Goal: Task Accomplishment & Management: Manage account settings

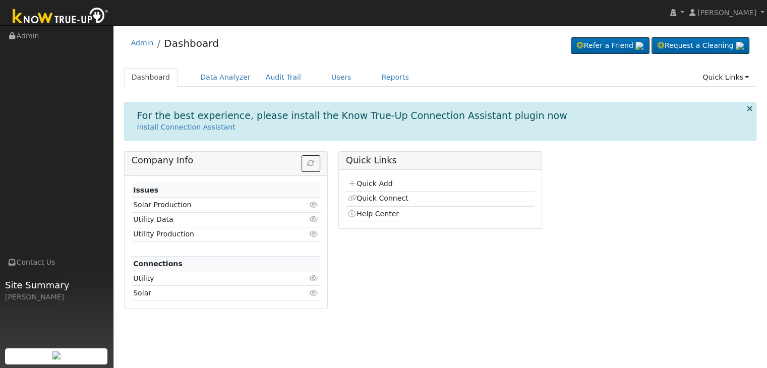
drag, startPoint x: 0, startPoint y: 0, endPoint x: 586, endPoint y: 260, distance: 641.0
click at [586, 260] on div "Company Info Issues Solar Production Click to view Utility Data Click to view U…" at bounding box center [439, 233] width 643 height 165
click at [374, 74] on link "Reports" at bounding box center [395, 77] width 42 height 19
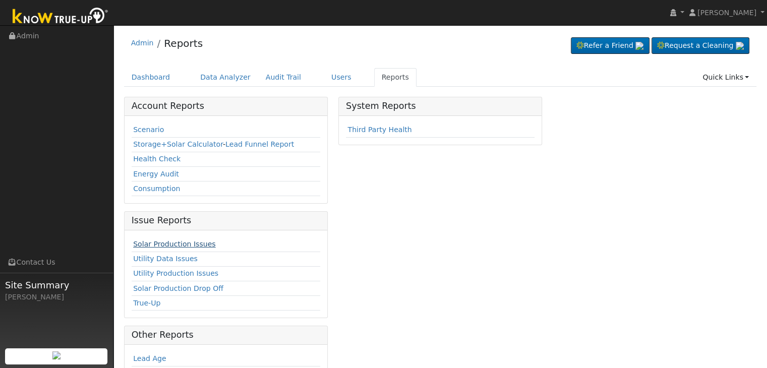
click at [192, 240] on link "Solar Production Issues" at bounding box center [174, 244] width 82 height 8
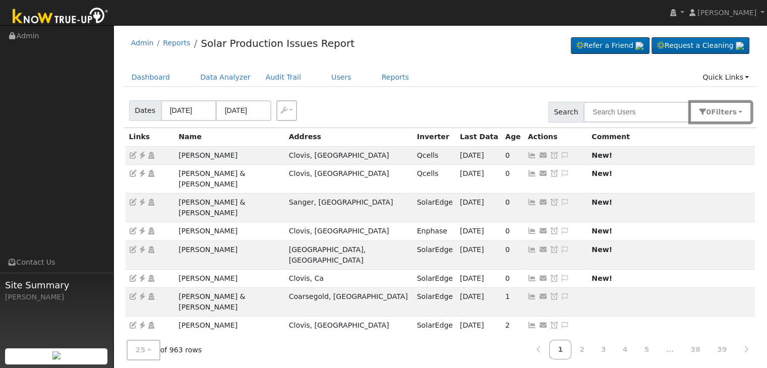
click at [732, 113] on span "Filter s" at bounding box center [724, 112] width 26 height 8
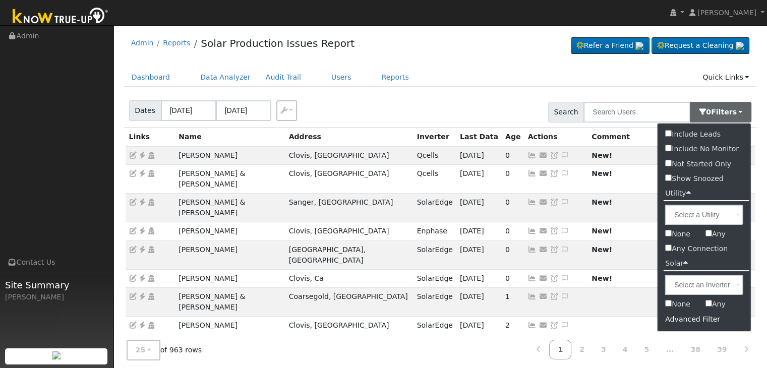
click at [694, 321] on div "Advanced Filter" at bounding box center [703, 320] width 93 height 16
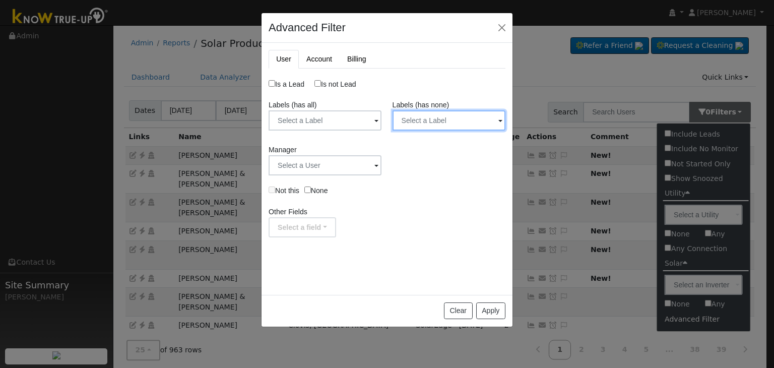
click at [466, 122] on input "text" at bounding box center [449, 120] width 113 height 20
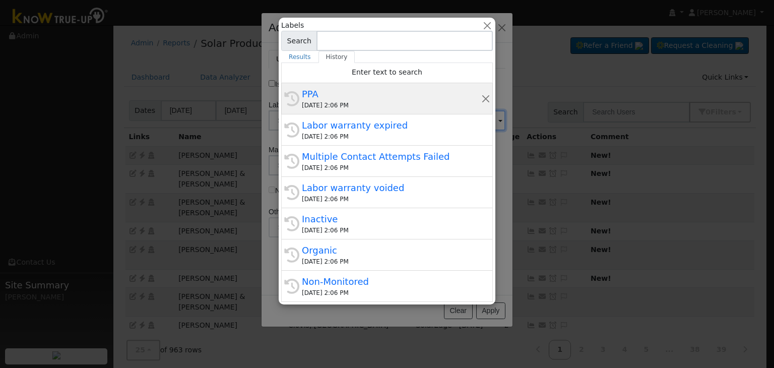
click at [355, 91] on div "PPA" at bounding box center [391, 94] width 179 height 14
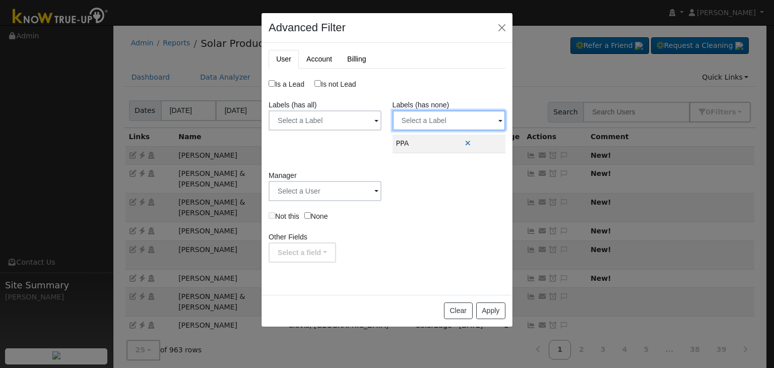
click at [446, 120] on input "text" at bounding box center [449, 120] width 113 height 20
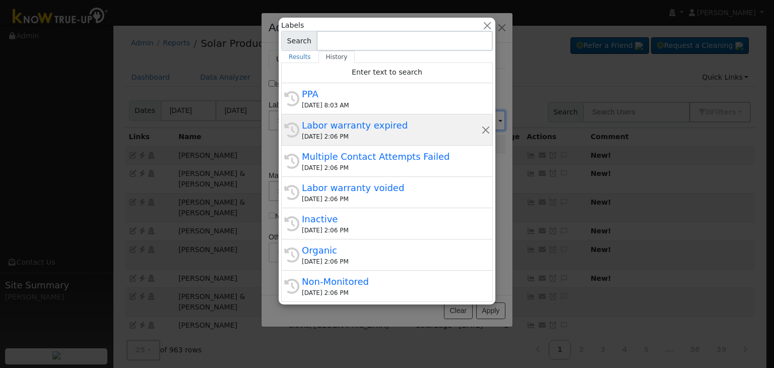
click at [336, 130] on div "Labor warranty expired" at bounding box center [391, 125] width 179 height 14
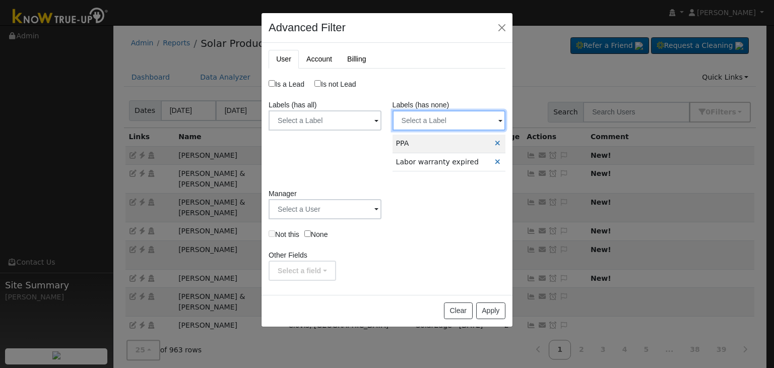
click at [446, 117] on input "text" at bounding box center [449, 120] width 113 height 20
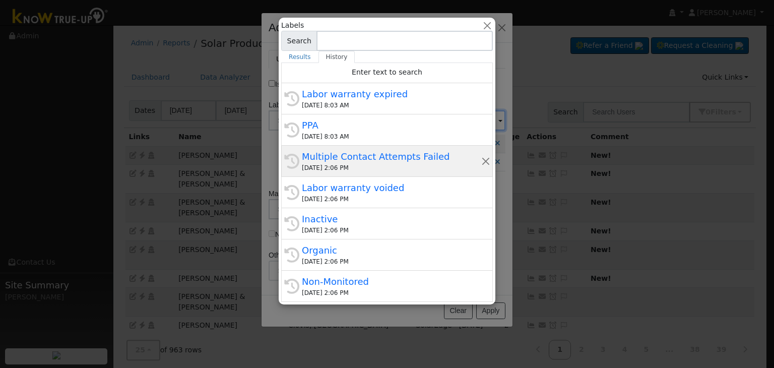
click at [362, 158] on div "Multiple Contact Attempts Failed" at bounding box center [391, 157] width 179 height 14
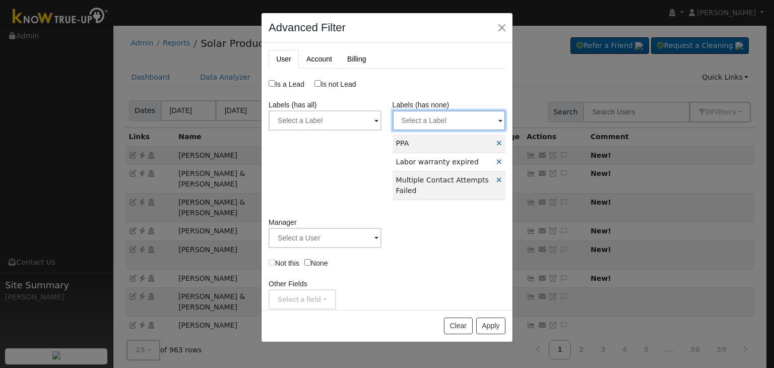
click at [435, 120] on input "text" at bounding box center [449, 120] width 113 height 20
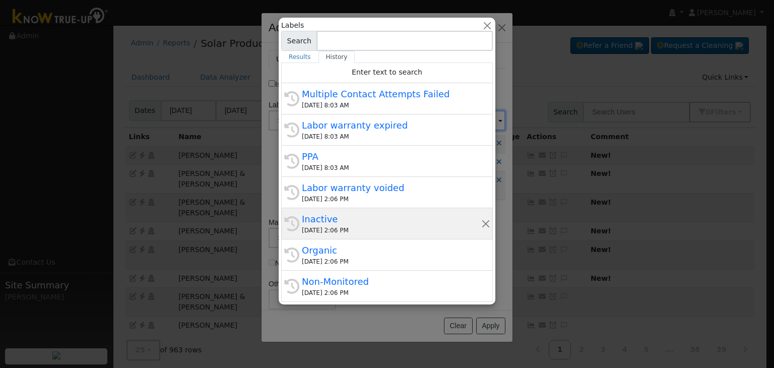
click at [348, 210] on div "History Inactive 10/02/2025 2:06 PM" at bounding box center [387, 223] width 212 height 31
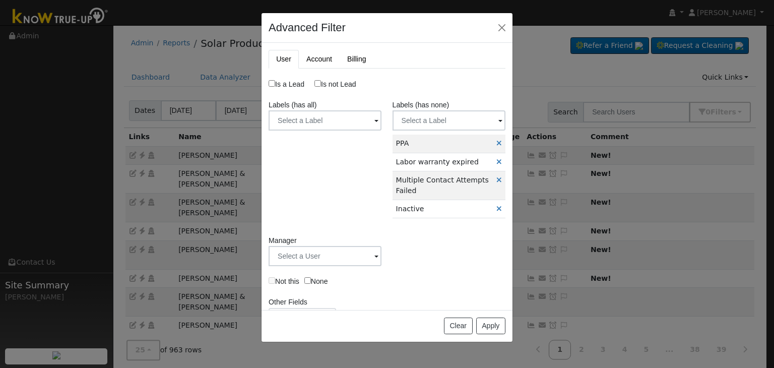
click at [433, 109] on label "Labels (has none)" at bounding box center [421, 105] width 57 height 11
click at [433, 112] on input "text" at bounding box center [449, 120] width 113 height 20
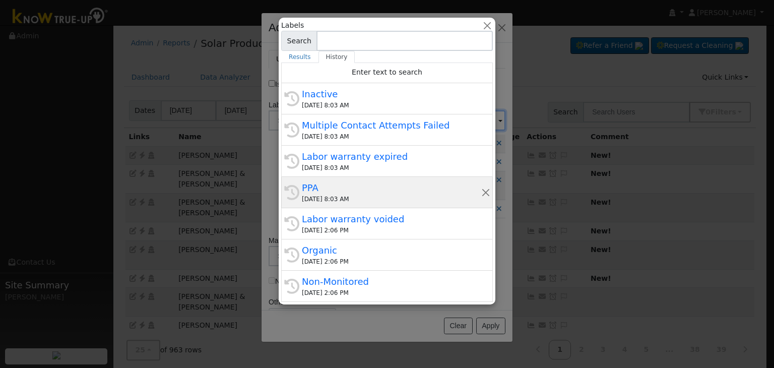
click at [347, 198] on div "10/03/2025 8:03 AM" at bounding box center [391, 199] width 179 height 9
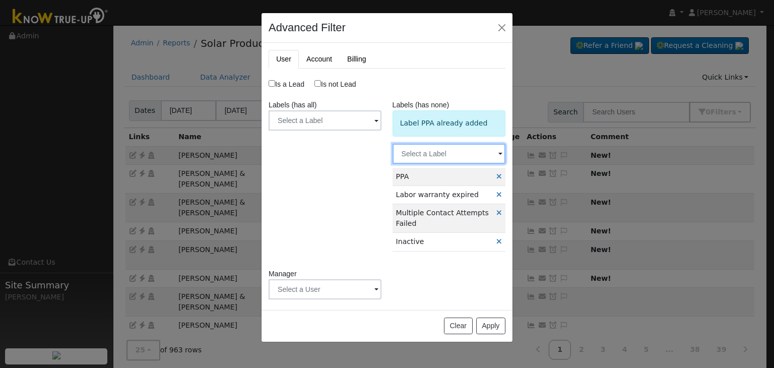
click at [418, 149] on input "text" at bounding box center [449, 154] width 113 height 20
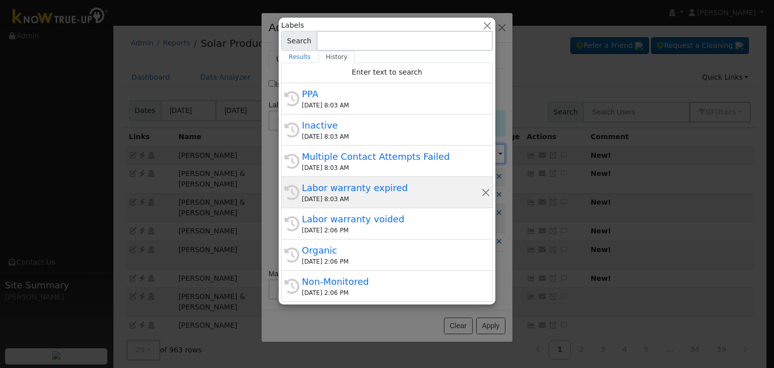
click at [361, 188] on div "Labor warranty expired" at bounding box center [391, 188] width 179 height 14
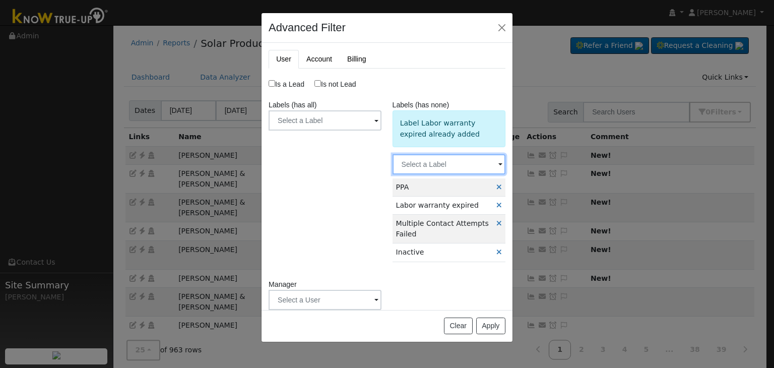
click at [439, 155] on input "text" at bounding box center [449, 164] width 113 height 20
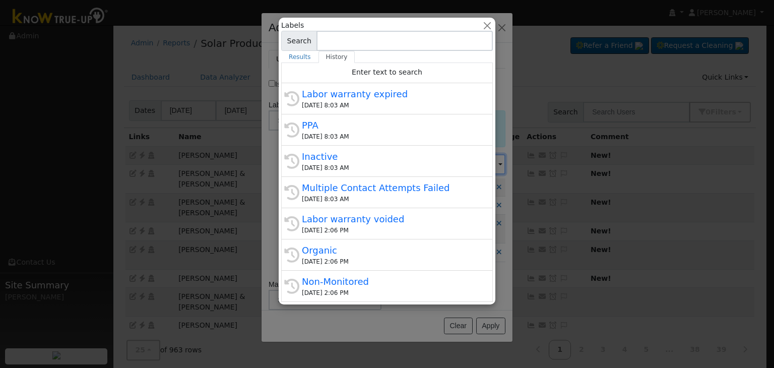
click at [437, 157] on div "Inactive" at bounding box center [391, 157] width 179 height 14
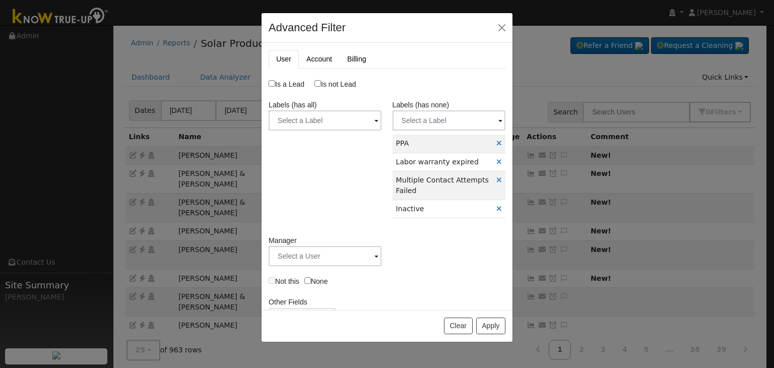
click at [442, 151] on td "PPA" at bounding box center [443, 144] width 100 height 18
click at [440, 121] on input "text" at bounding box center [449, 120] width 113 height 20
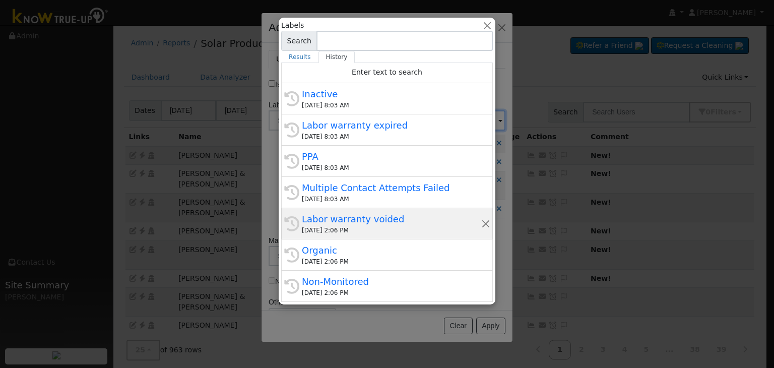
click at [371, 226] on div "10/02/2025 2:06 PM" at bounding box center [391, 230] width 179 height 9
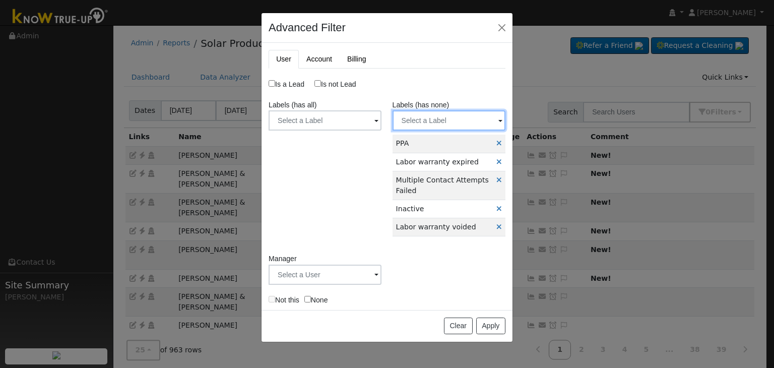
click at [444, 119] on input "text" at bounding box center [449, 120] width 113 height 20
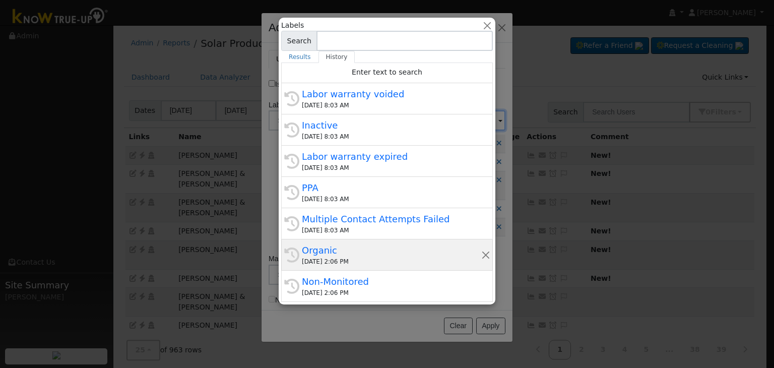
click at [355, 253] on div "Organic" at bounding box center [391, 250] width 179 height 14
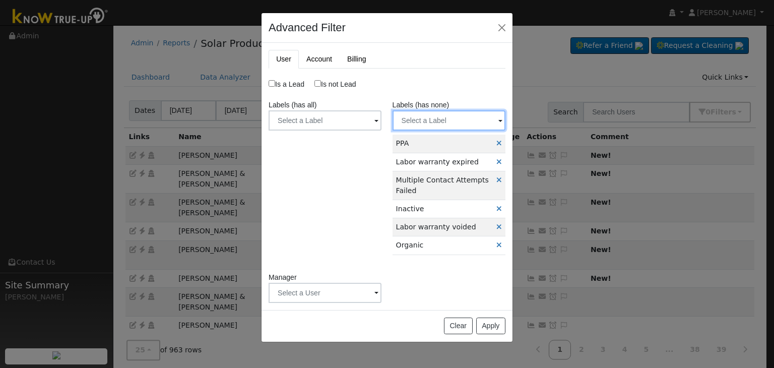
click at [432, 121] on input "text" at bounding box center [449, 120] width 113 height 20
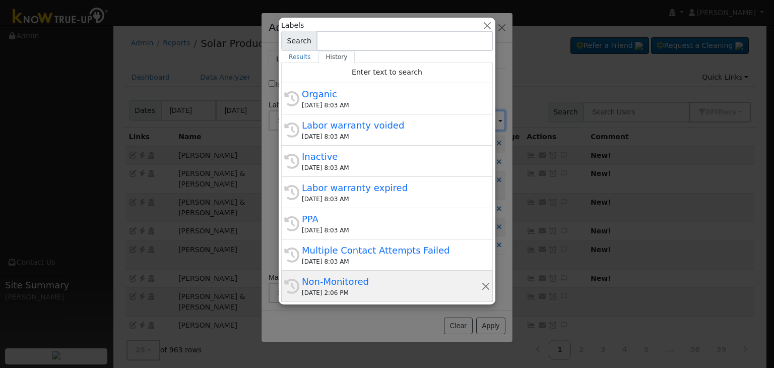
click at [364, 281] on div "Non-Monitored" at bounding box center [391, 282] width 179 height 14
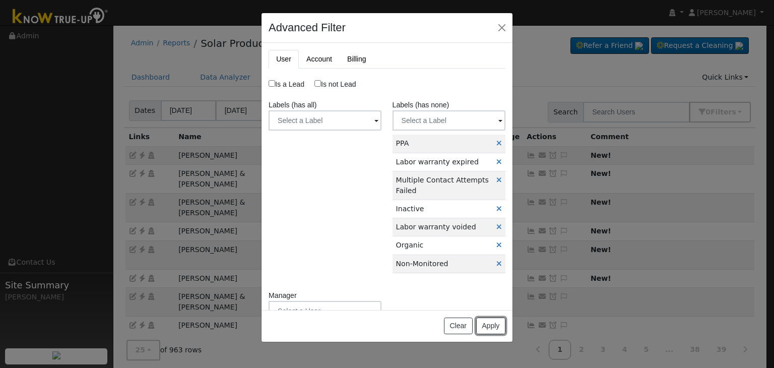
click at [487, 325] on button "Apply" at bounding box center [490, 326] width 29 height 17
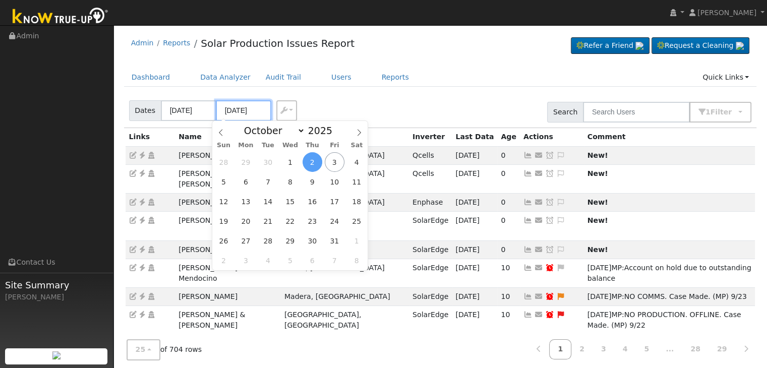
click at [239, 109] on input "10/02/2025" at bounding box center [243, 110] width 55 height 21
click at [335, 165] on span "3" at bounding box center [335, 162] width 20 height 20
type input "[DATE]"
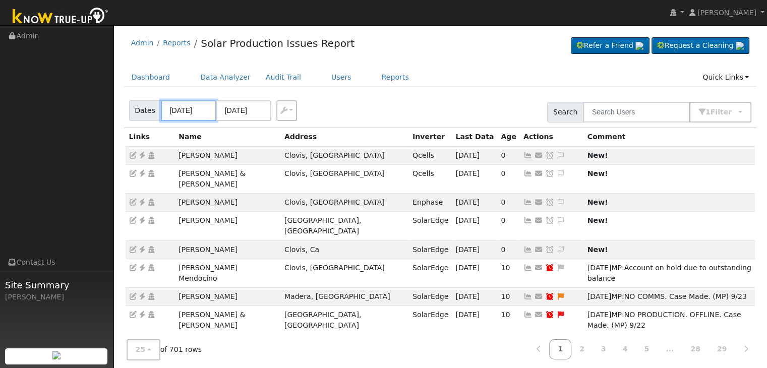
click at [177, 115] on input "09/29/2025" at bounding box center [188, 110] width 55 height 21
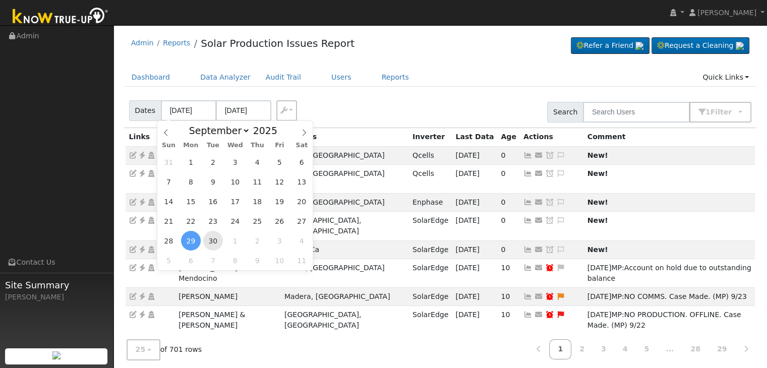
click at [210, 242] on span "30" at bounding box center [213, 241] width 20 height 20
type input "09/30/2025"
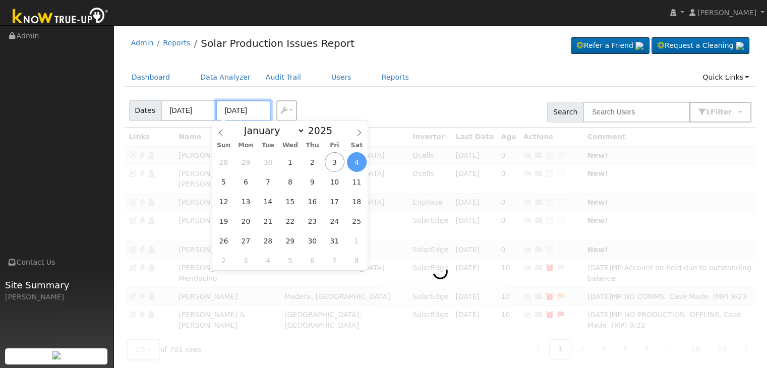
click at [233, 111] on input "10/04/2025" at bounding box center [243, 110] width 55 height 21
click at [333, 166] on span "3" at bounding box center [335, 162] width 20 height 20
type input "[DATE]"
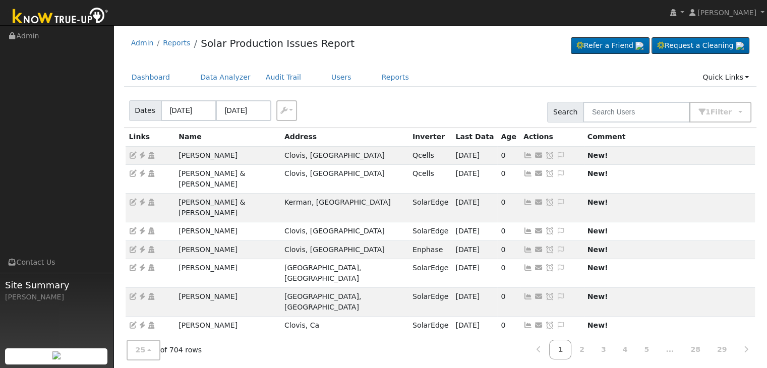
click at [446, 95] on div "Dates 09/30/2025 10/03/2025 Export CSV Search 1 Filter Include Leads Include No…" at bounding box center [440, 110] width 636 height 34
drag, startPoint x: 180, startPoint y: 160, endPoint x: 241, endPoint y: 160, distance: 61.5
click at [241, 160] on tr "Daniel Ward Clovis, CA Qcells 10/02/25 0 Send Email... Copy a Link Reset Passwo…" at bounding box center [441, 155] width 630 height 18
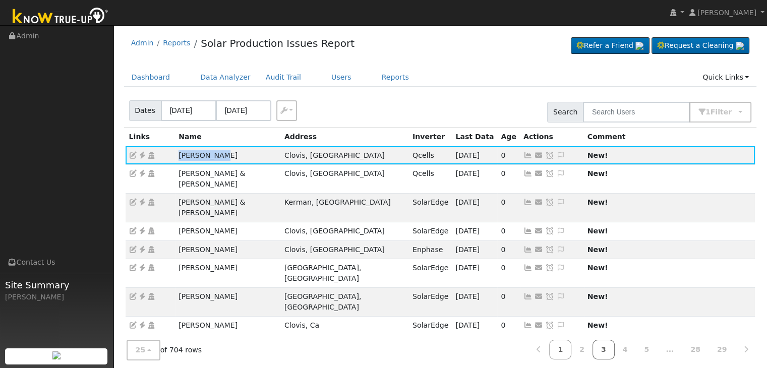
copy tr "Daniel Ward"
click at [556, 151] on link at bounding box center [560, 155] width 9 height 8
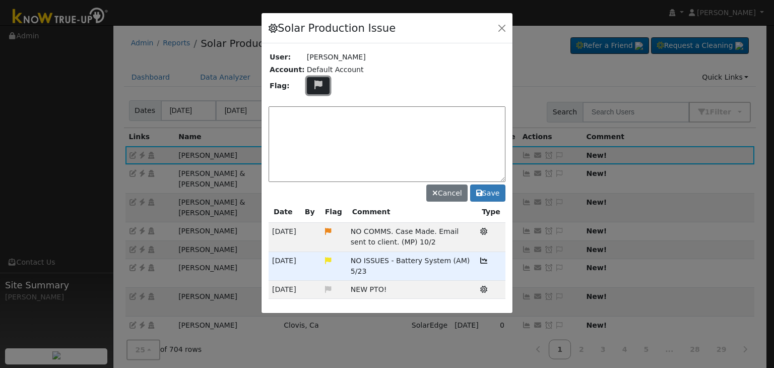
click at [315, 81] on icon at bounding box center [319, 84] width 12 height 9
click at [313, 129] on icon at bounding box center [318, 133] width 12 height 9
click at [365, 136] on textarea at bounding box center [387, 144] width 237 height 76
drag, startPoint x: 349, startPoint y: 227, endPoint x: 410, endPoint y: 245, distance: 64.0
click at [410, 245] on td "NO COMMS. Case Made. Email sent to client. (MP) 10/2" at bounding box center [412, 237] width 130 height 29
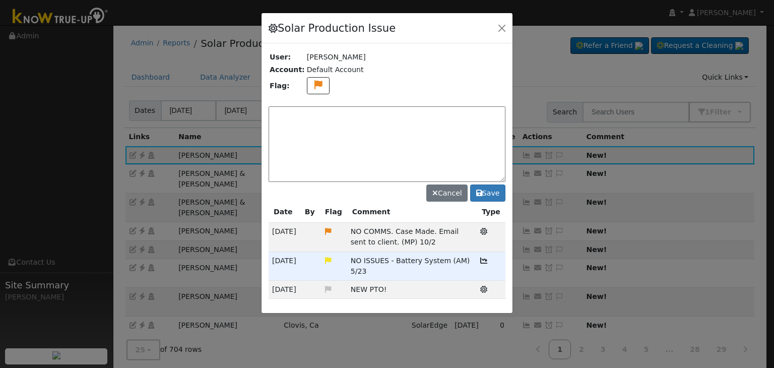
click at [303, 116] on textarea at bounding box center [387, 144] width 237 height 76
paste textarea "NO COMMS. Pending with client (MP)"
click at [417, 116] on textarea "NO COMMS. Pending with client (MP)" at bounding box center [387, 144] width 237 height 76
type textarea "NO COMMS. Pending with client (MP) 10/3"
click at [490, 188] on button "Save" at bounding box center [487, 193] width 35 height 17
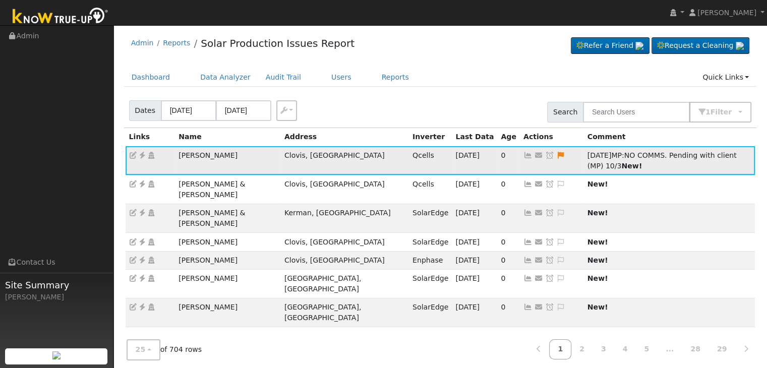
drag, startPoint x: 466, startPoint y: 155, endPoint x: 452, endPoint y: 151, distance: 14.6
click at [545, 155] on icon at bounding box center [549, 155] width 9 height 7
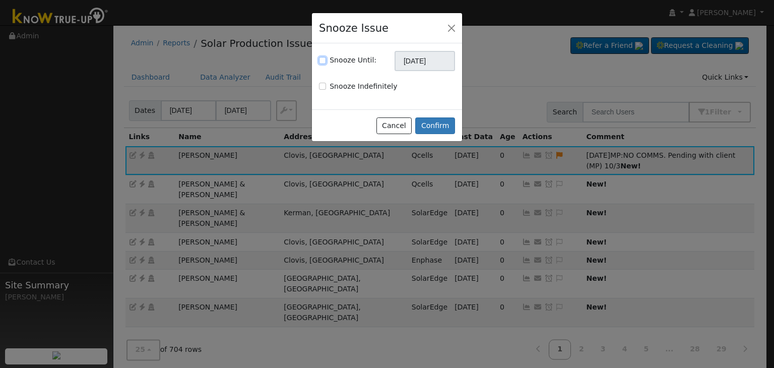
click at [325, 58] on input "Snooze Until:" at bounding box center [322, 60] width 7 height 7
checkbox input "true"
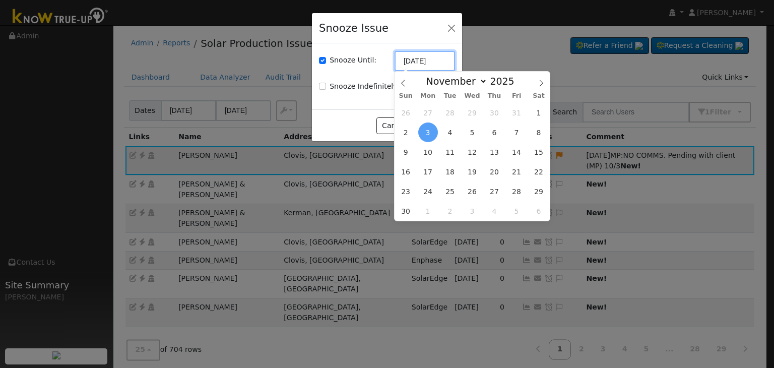
click at [425, 59] on input "[DATE]" at bounding box center [425, 61] width 60 height 20
click at [403, 86] on icon at bounding box center [403, 83] width 7 height 7
select select "9"
click at [524, 136] on span "10" at bounding box center [517, 133] width 20 height 20
type input "10/10/2025"
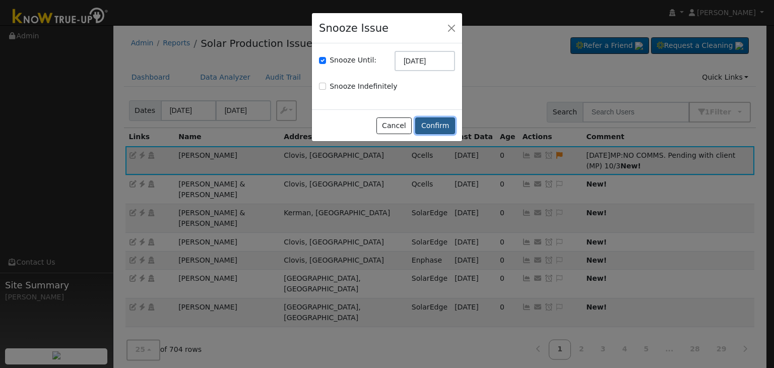
click at [444, 125] on button "Confirm" at bounding box center [435, 125] width 40 height 17
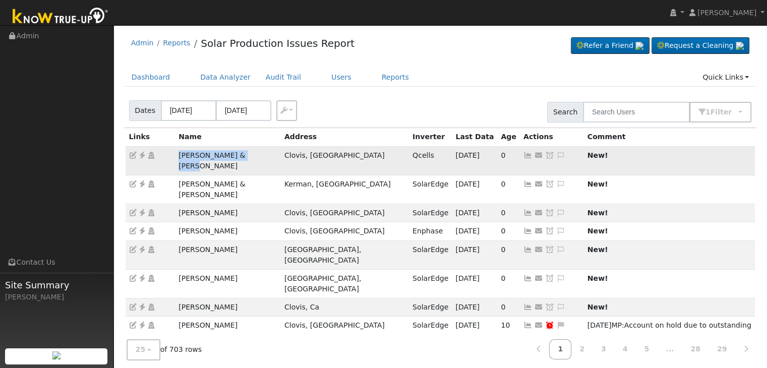
drag, startPoint x: 200, startPoint y: 159, endPoint x: 270, endPoint y: 157, distance: 69.6
click at [270, 157] on td "Steve & Penny Wharton" at bounding box center [228, 160] width 106 height 29
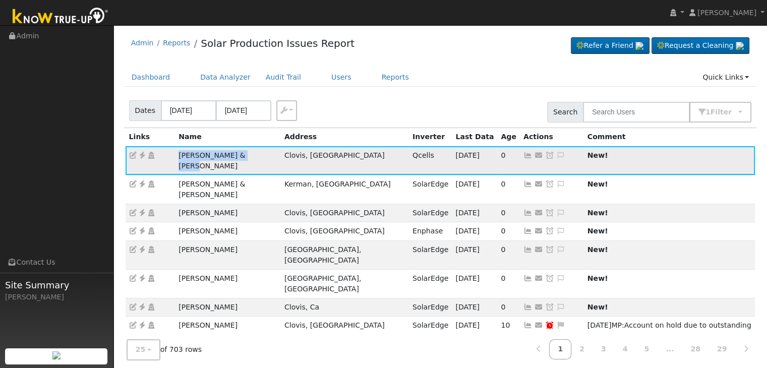
copy td "Steve & Penny Wharton"
click at [142, 153] on icon at bounding box center [142, 155] width 9 height 7
click at [556, 154] on icon at bounding box center [560, 155] width 9 height 7
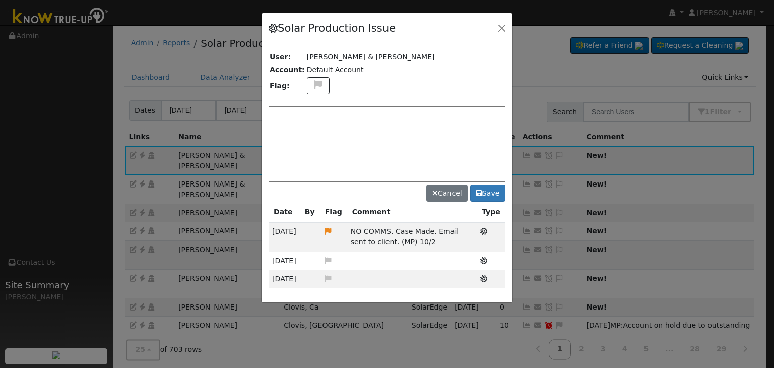
click at [296, 111] on textarea at bounding box center [387, 144] width 237 height 76
paste textarea "NO COMMS. Pending with client (MP)"
type textarea "NO COMMS. Pending with client (MP) 10/3"
click at [490, 195] on button "Save" at bounding box center [487, 193] width 35 height 17
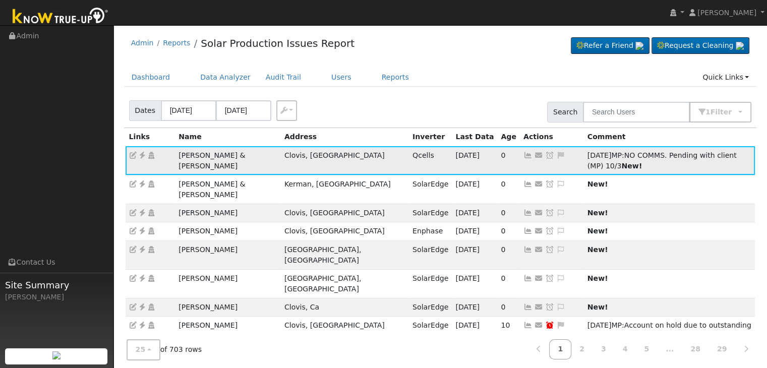
click at [556, 152] on icon at bounding box center [560, 155] width 9 height 7
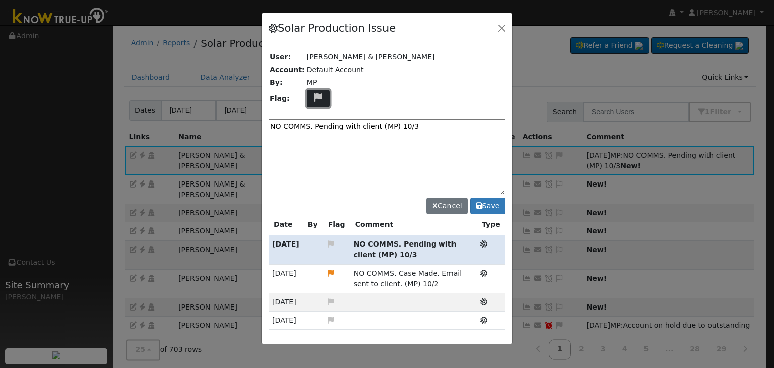
click at [315, 93] on icon at bounding box center [319, 97] width 12 height 9
click at [315, 142] on icon at bounding box center [318, 145] width 12 height 9
click at [490, 201] on button "Save" at bounding box center [487, 206] width 35 height 17
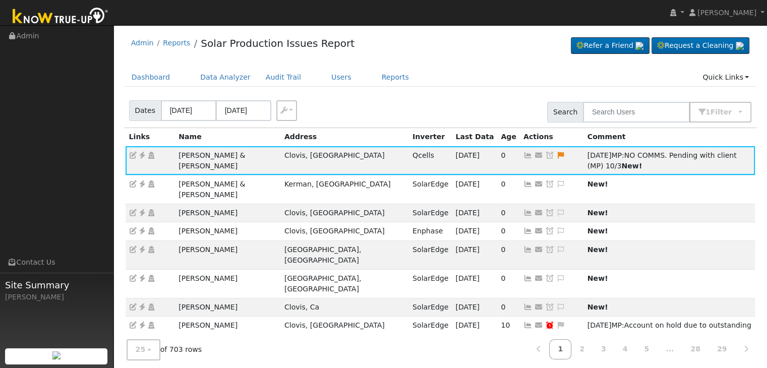
drag, startPoint x: 465, startPoint y: 86, endPoint x: 465, endPoint y: 100, distance: 14.1
click at [465, 86] on ul "Dashboard Data Analyzer Audit Trail Users Reports Quick Links Quick Add Quick C…" at bounding box center [440, 77] width 633 height 19
click at [545, 154] on icon at bounding box center [549, 155] width 9 height 7
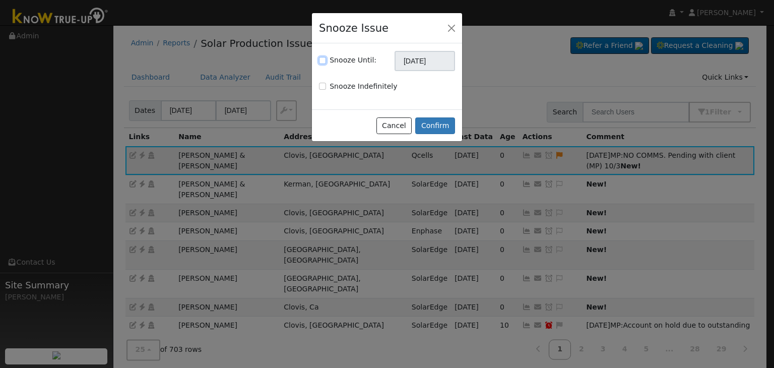
click at [324, 61] on input "Snooze Until:" at bounding box center [322, 60] width 7 height 7
checkbox input "true"
click at [426, 58] on input "[DATE]" at bounding box center [425, 61] width 60 height 20
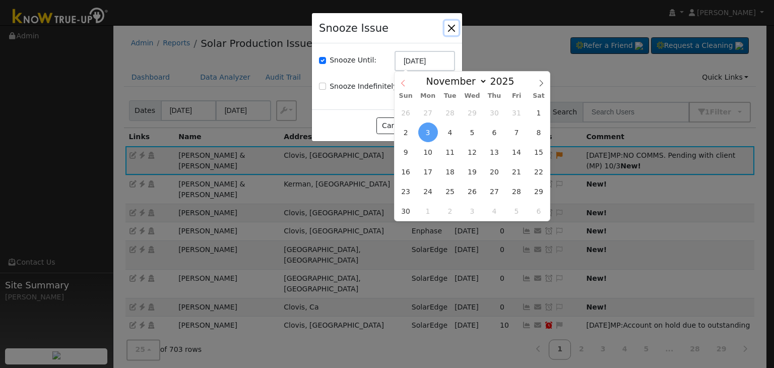
click at [403, 84] on icon at bounding box center [403, 83] width 7 height 7
select select "9"
click at [514, 136] on span "10" at bounding box center [517, 133] width 20 height 20
type input "10/10/2025"
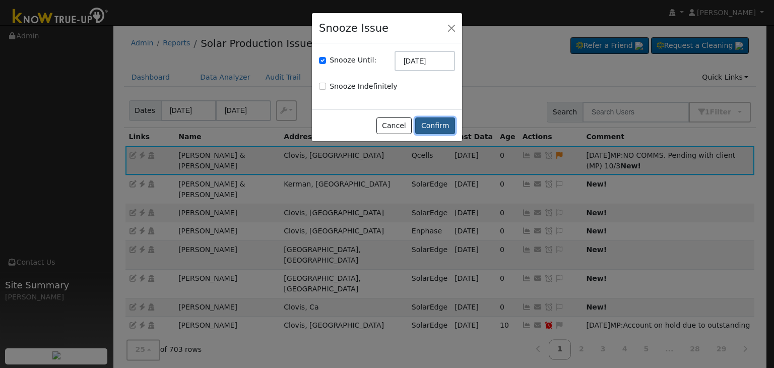
click at [432, 128] on button "Confirm" at bounding box center [435, 125] width 40 height 17
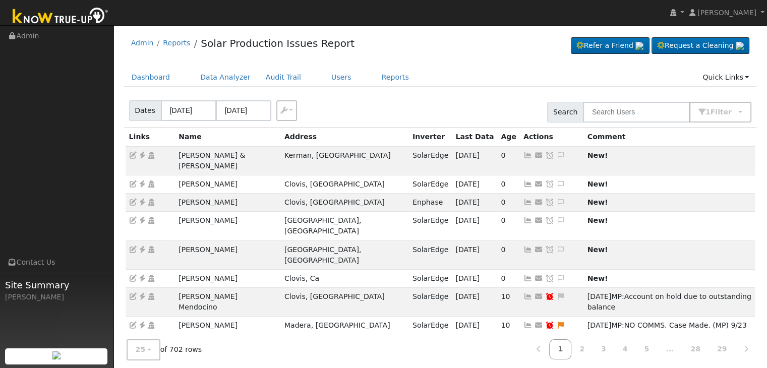
click at [474, 73] on ul "Dashboard Data Analyzer Audit Trail Users Reports Quick Links Quick Add Quick C…" at bounding box center [440, 77] width 633 height 19
click at [141, 154] on icon at bounding box center [142, 155] width 9 height 7
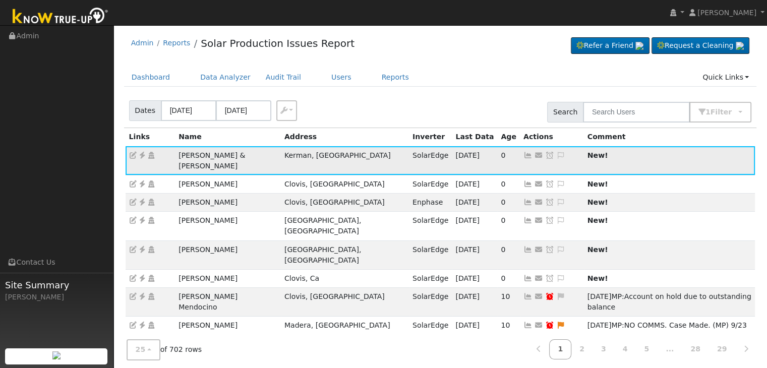
click at [141, 154] on icon at bounding box center [142, 155] width 9 height 7
drag, startPoint x: 176, startPoint y: 192, endPoint x: 245, endPoint y: 190, distance: 68.6
click at [245, 194] on td "Christopher Hajou" at bounding box center [228, 203] width 106 height 18
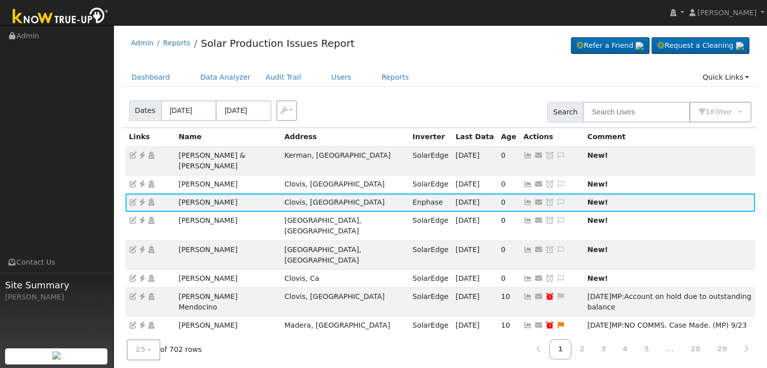
copy td "Christopher Hajou"
click at [143, 199] on icon at bounding box center [142, 202] width 9 height 7
click at [462, 87] on div "Dashboard Data Analyzer Audit Trail Users Reports Quick Links Quick Add Quick C…" at bounding box center [440, 82] width 633 height 29
click at [556, 199] on icon at bounding box center [560, 202] width 9 height 7
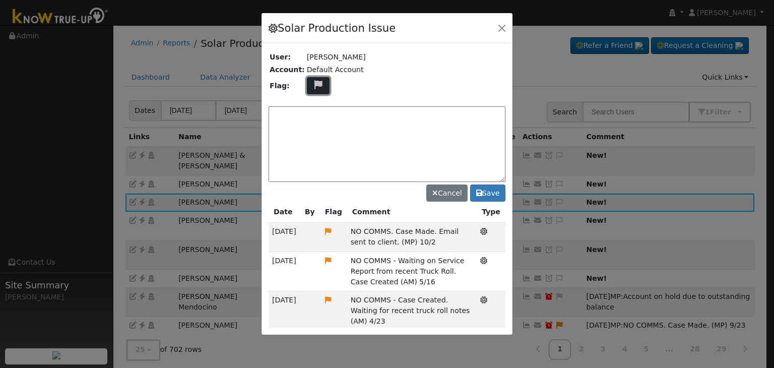
click at [313, 85] on icon at bounding box center [319, 84] width 12 height 9
click at [316, 129] on icon at bounding box center [318, 133] width 12 height 9
click at [383, 115] on textarea at bounding box center [387, 144] width 237 height 76
paste textarea "NO COMMS. Pending with client (MP)"
type textarea "NO COMMS. Pending with client (MP)"
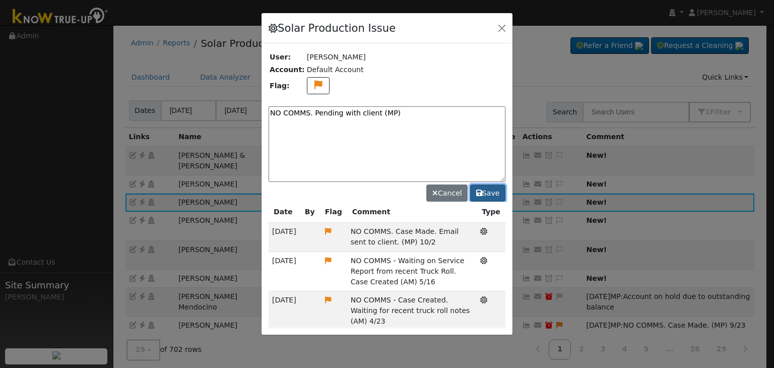
click at [485, 195] on button "Save" at bounding box center [487, 193] width 35 height 17
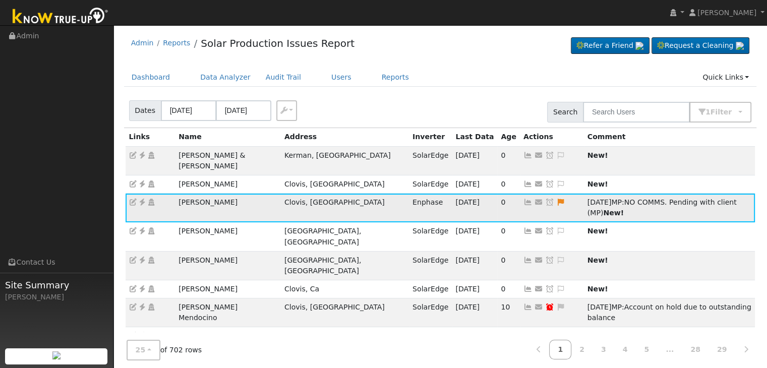
click at [545, 199] on icon at bounding box center [549, 202] width 9 height 7
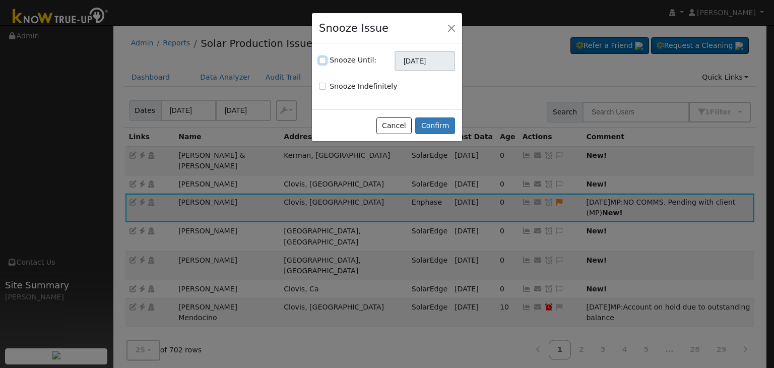
click at [321, 60] on input "Snooze Until:" at bounding box center [322, 60] width 7 height 7
checkbox input "true"
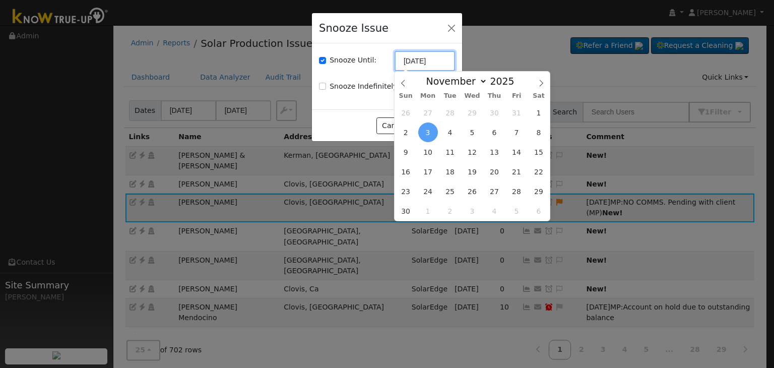
click at [433, 59] on input "[DATE]" at bounding box center [425, 61] width 60 height 20
click at [405, 83] on icon at bounding box center [403, 83] width 7 height 7
select select "9"
click at [514, 136] on span "10" at bounding box center [517, 133] width 20 height 20
type input "10/10/2025"
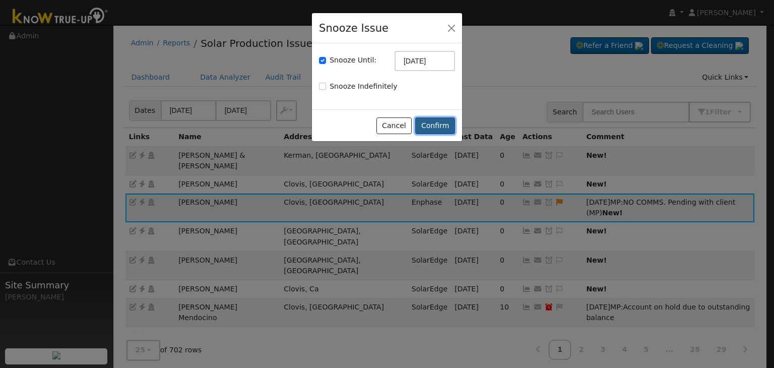
click at [444, 122] on button "Confirm" at bounding box center [435, 125] width 40 height 17
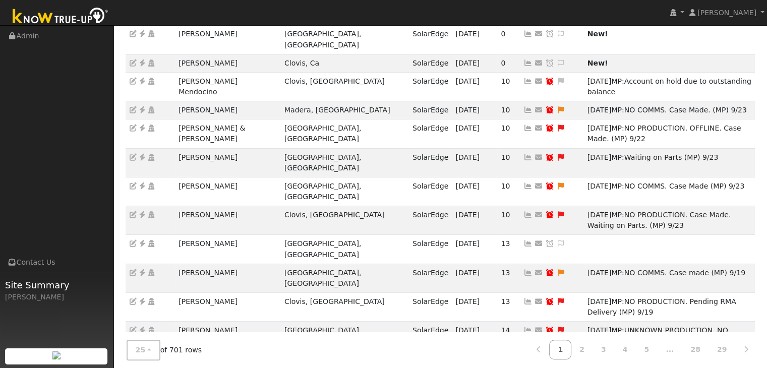
scroll to position [20, 0]
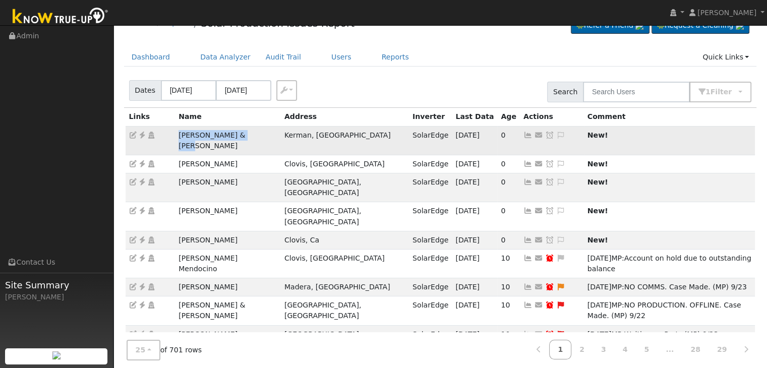
drag, startPoint x: 179, startPoint y: 134, endPoint x: 251, endPoint y: 133, distance: 72.1
click at [251, 133] on td "Robert & Cindy Couto" at bounding box center [228, 140] width 106 height 29
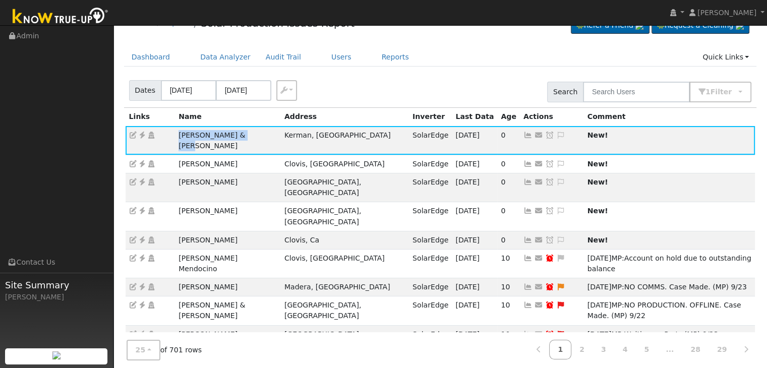
copy td "Robert & Cindy Couto"
click at [502, 67] on div "Dashboard Data Analyzer Audit Trail Users Reports Quick Links Quick Add Quick C…" at bounding box center [440, 62] width 633 height 29
click at [465, 55] on ul "Dashboard Data Analyzer Audit Trail Users Reports Quick Links Quick Add Quick C…" at bounding box center [440, 57] width 633 height 19
click at [556, 134] on icon at bounding box center [560, 135] width 9 height 7
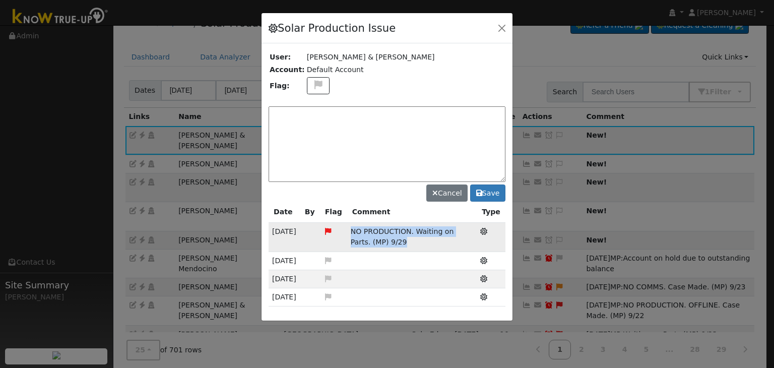
drag, startPoint x: 345, startPoint y: 231, endPoint x: 393, endPoint y: 247, distance: 50.4
click at [393, 247] on tr "09/24/25 NO PRODUCTION. Waiting on Parts. (MP) 9/29 Solar Production Issue" at bounding box center [387, 237] width 237 height 29
copy tr "NO PRODUCTION. Waiting on Parts. (MP) 9/29"
click at [307, 108] on textarea at bounding box center [387, 144] width 237 height 76
paste textarea "NO PRODUCTION. Waiting on Parts. (MP) 9/29"
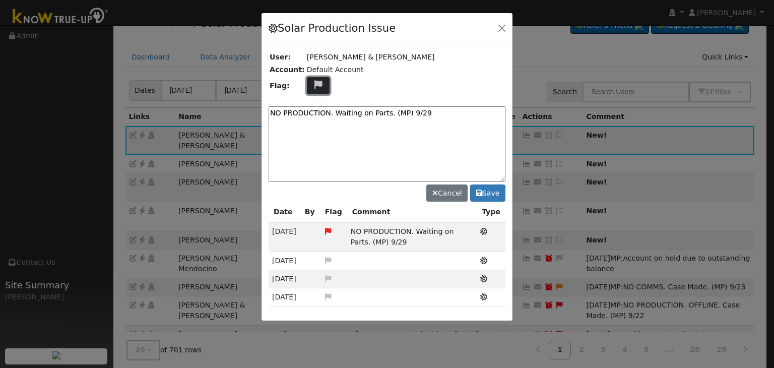
click at [318, 83] on icon at bounding box center [319, 84] width 12 height 9
click at [316, 117] on icon at bounding box center [318, 121] width 12 height 9
click at [279, 118] on textarea "NO PRODUCTION. Waiting on Parts. (MP) 9/29" at bounding box center [387, 144] width 237 height 76
click at [436, 110] on textarea "NO PRODUCTION. Waiting on Parts. (MP) 9/29" at bounding box center [387, 144] width 237 height 76
type textarea "NO PRODUCTION. Waiting on Parts. (MP) 10/3"
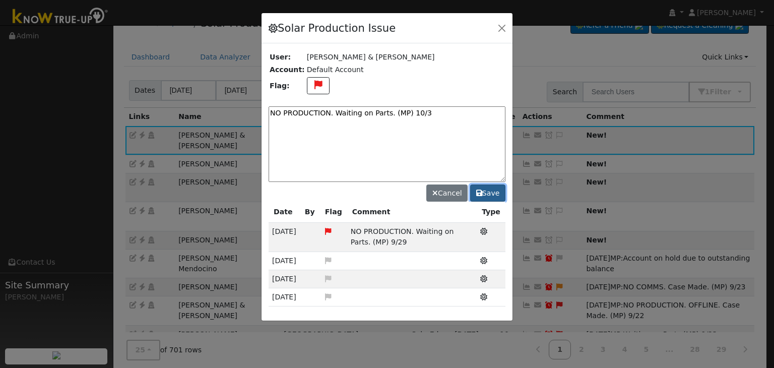
click at [497, 190] on button "Save" at bounding box center [487, 193] width 35 height 17
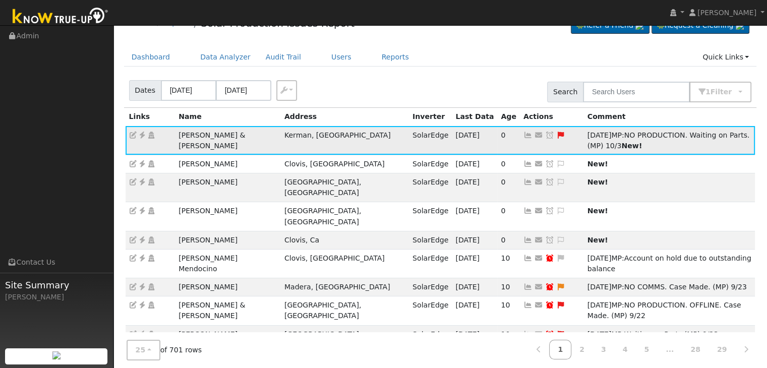
click at [545, 131] on link at bounding box center [549, 135] width 9 height 8
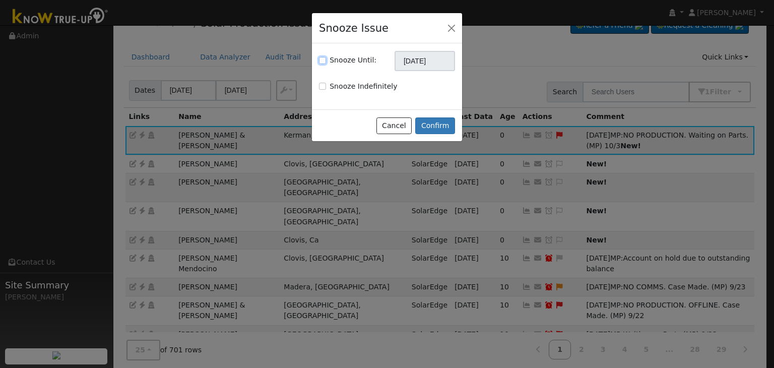
click at [323, 60] on input "Snooze Until:" at bounding box center [322, 60] width 7 height 7
checkbox input "true"
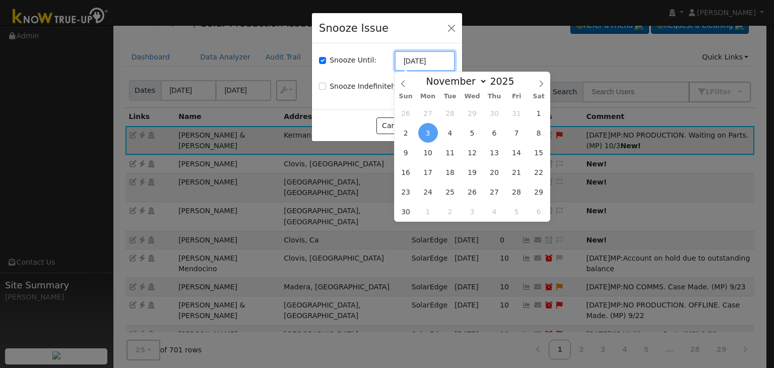
click at [404, 83] on icon at bounding box center [403, 83] width 7 height 7
select select "9"
click at [514, 154] on span "17" at bounding box center [517, 153] width 20 height 20
type input "10/17/2025"
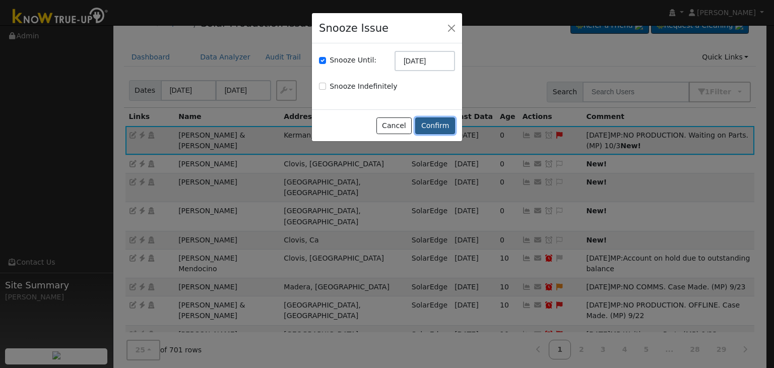
click at [444, 124] on button "Confirm" at bounding box center [435, 125] width 40 height 17
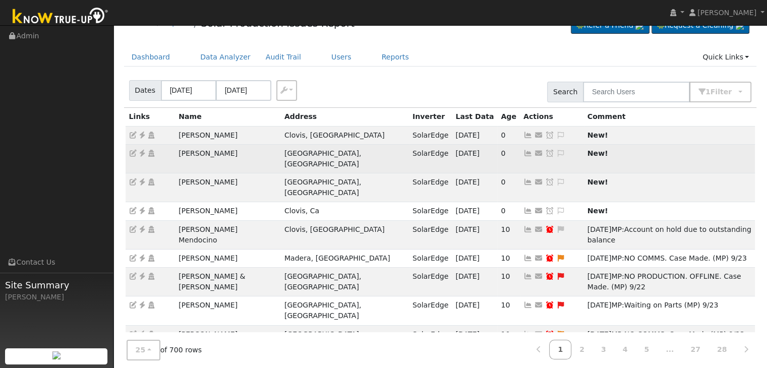
drag, startPoint x: 179, startPoint y: 135, endPoint x: 238, endPoint y: 144, distance: 59.7
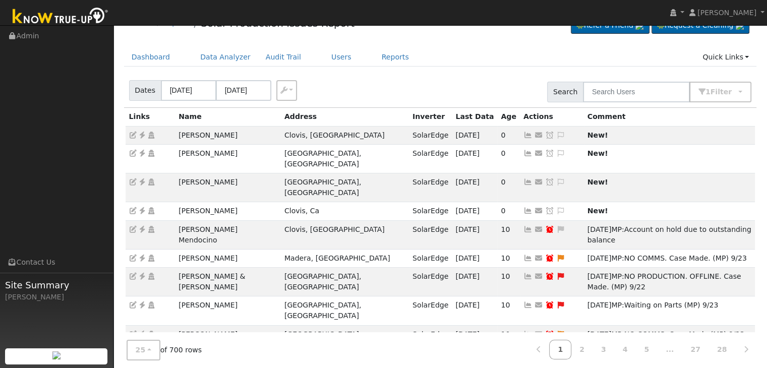
click at [232, 112] on div "Name" at bounding box center [227, 116] width 99 height 11
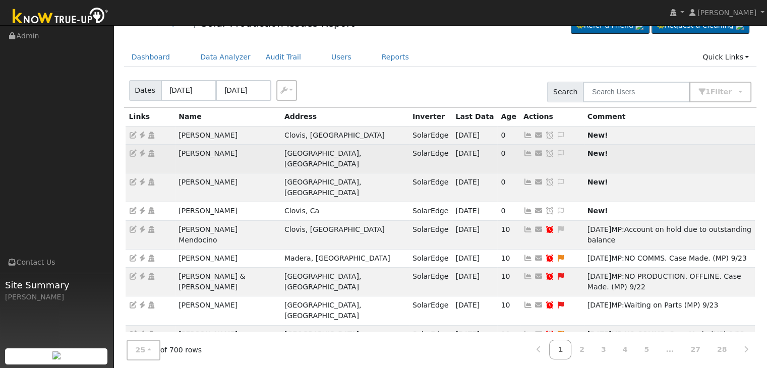
drag, startPoint x: 175, startPoint y: 135, endPoint x: 252, endPoint y: 144, distance: 77.2
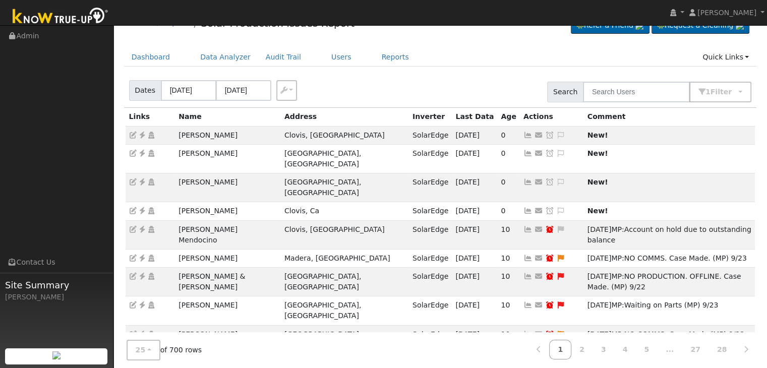
click at [226, 114] on div "Name" at bounding box center [227, 116] width 99 height 11
drag, startPoint x: 177, startPoint y: 133, endPoint x: 235, endPoint y: 132, distance: 58.0
click at [235, 132] on td "Christina Rhine" at bounding box center [228, 135] width 106 height 18
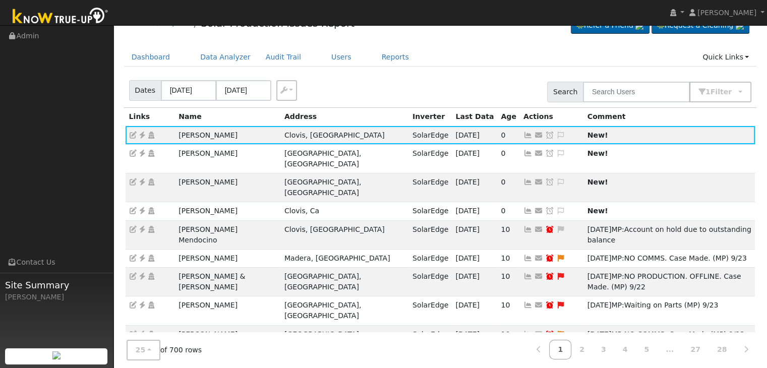
copy td "Christina Rhine"
click at [143, 134] on icon at bounding box center [142, 135] width 9 height 7
click at [556, 132] on icon at bounding box center [560, 135] width 9 height 7
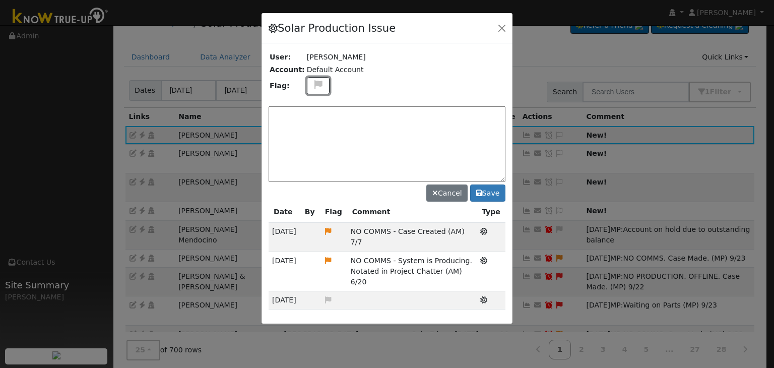
click at [314, 85] on icon at bounding box center [319, 84] width 12 height 9
click at [313, 130] on icon at bounding box center [318, 133] width 12 height 9
click at [351, 114] on textarea at bounding box center [387, 144] width 237 height 76
paste textarea "NO COMMS. Case Created. Email sent to client. (MP)"
click at [450, 119] on textarea "NO COMMS. Case Created. Email sent to client. (MP)" at bounding box center [387, 144] width 237 height 76
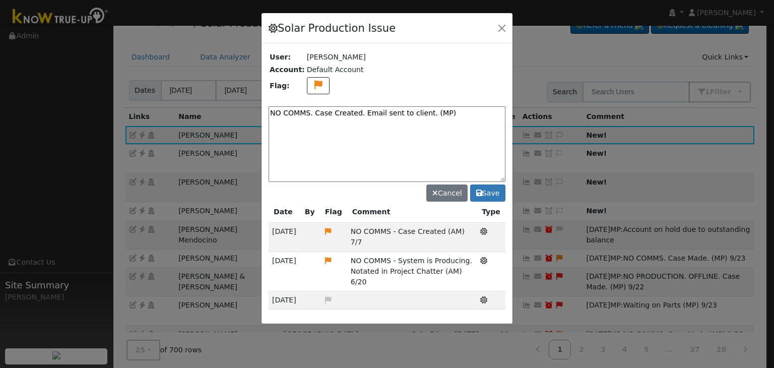
click at [446, 112] on textarea "NO COMMS. Case Created. Email sent to client. (MP)" at bounding box center [387, 144] width 237 height 76
type textarea "NO COMMS. Case Created. Email sent to client. (MP) 10/3"
click at [491, 196] on button "Save" at bounding box center [487, 193] width 35 height 17
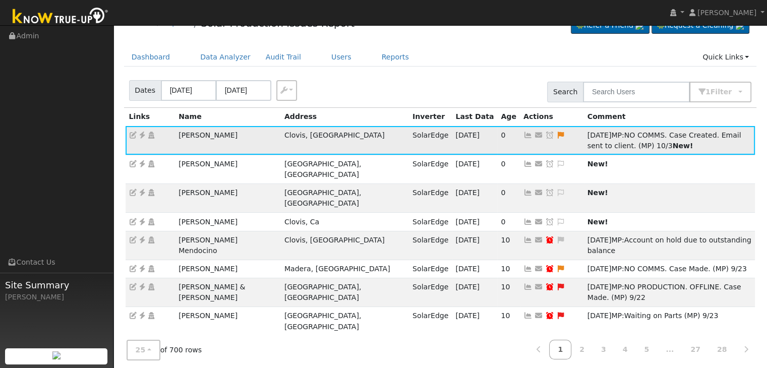
drag, startPoint x: 464, startPoint y: 132, endPoint x: 449, endPoint y: 124, distance: 16.9
click at [545, 132] on icon at bounding box center [549, 135] width 9 height 7
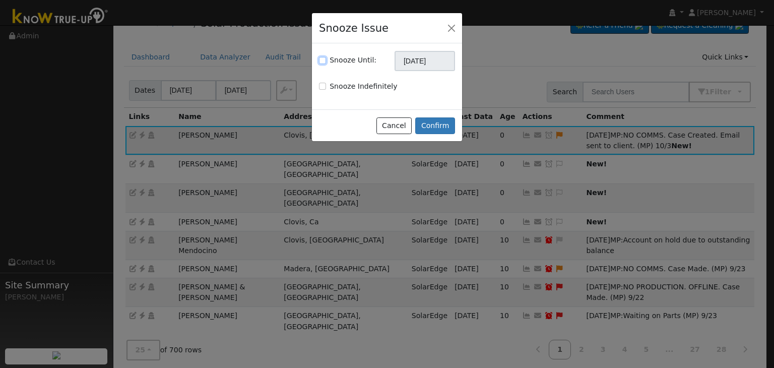
click at [324, 61] on input "Snooze Until:" at bounding box center [322, 60] width 7 height 7
checkbox input "true"
click at [414, 58] on input "[DATE]" at bounding box center [425, 61] width 60 height 20
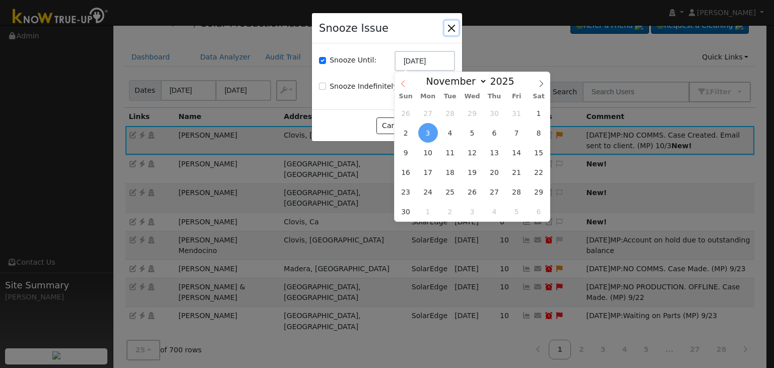
click at [403, 82] on icon at bounding box center [403, 83] width 7 height 7
select select "9"
click at [514, 138] on span "10" at bounding box center [517, 133] width 20 height 20
type input "10/10/2025"
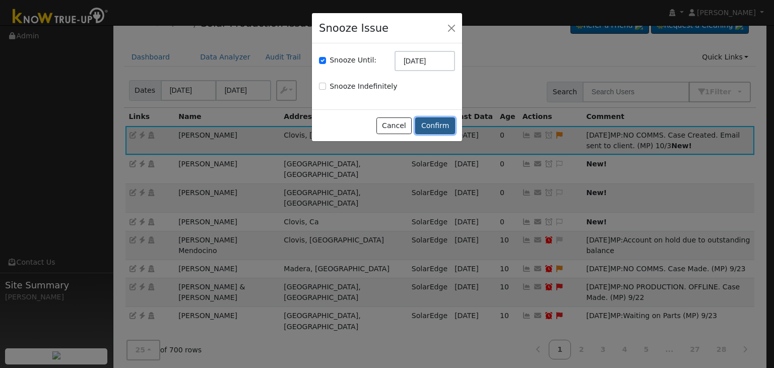
click at [427, 124] on button "Confirm" at bounding box center [435, 125] width 40 height 17
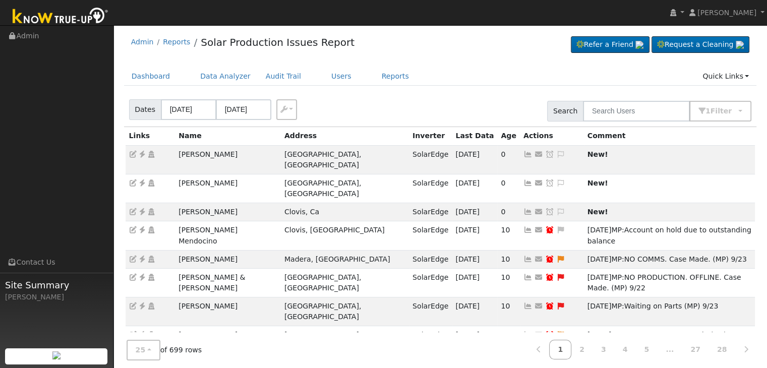
scroll to position [0, 0]
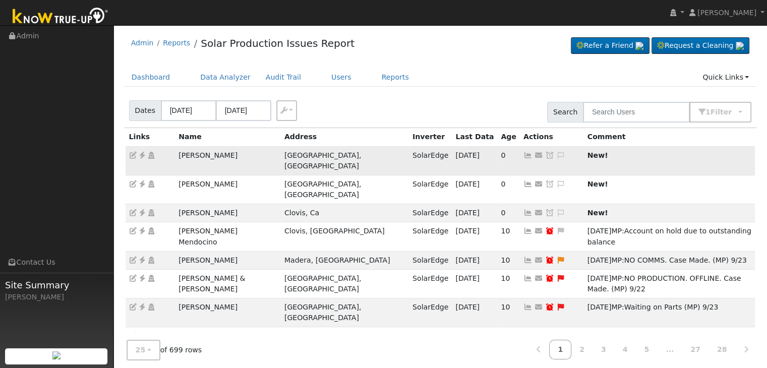
drag, startPoint x: 174, startPoint y: 155, endPoint x: 271, endPoint y: 156, distance: 96.3
click at [263, 156] on tr "Tyler Matthies Fresno, CA SolarEdge 10/02/25 0 Send Email... Copy a Link Reset …" at bounding box center [441, 160] width 630 height 29
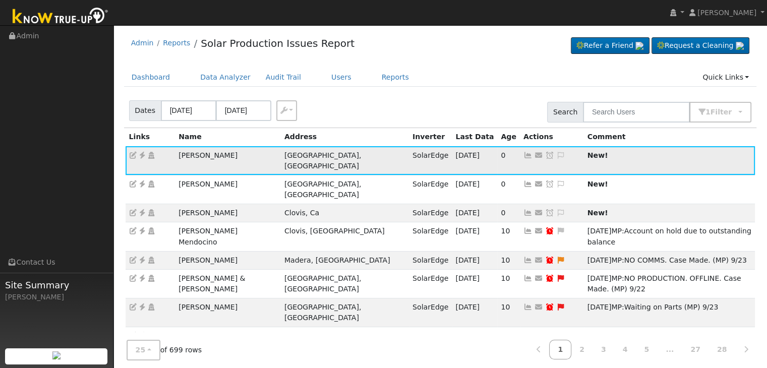
drag, startPoint x: 271, startPoint y: 156, endPoint x: 623, endPoint y: 129, distance: 352.9
click at [271, 156] on td "Tyler Matthies" at bounding box center [228, 160] width 106 height 29
copy tr "Tyler Matthies"
click at [141, 155] on icon at bounding box center [142, 155] width 9 height 7
click at [556, 155] on icon at bounding box center [560, 155] width 9 height 7
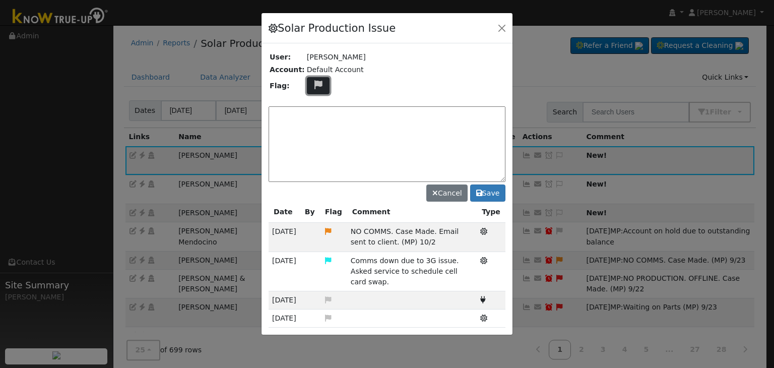
click at [317, 80] on icon at bounding box center [319, 84] width 12 height 9
click at [315, 125] on div at bounding box center [318, 122] width 12 height 11
click at [317, 84] on icon at bounding box center [319, 84] width 12 height 9
click at [315, 129] on icon at bounding box center [318, 133] width 12 height 9
click at [337, 111] on textarea at bounding box center [387, 144] width 237 height 76
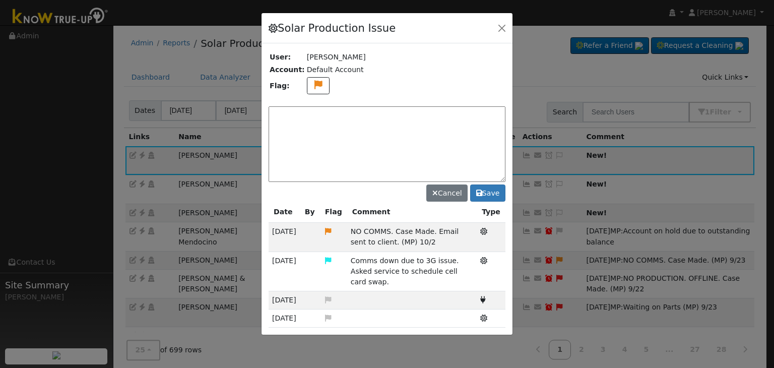
paste textarea "NO COMMS. Pending with client (MP)"
type textarea "NO COMMS. Pending with client (MP) 10/3"
click at [484, 192] on button "Save" at bounding box center [487, 193] width 35 height 17
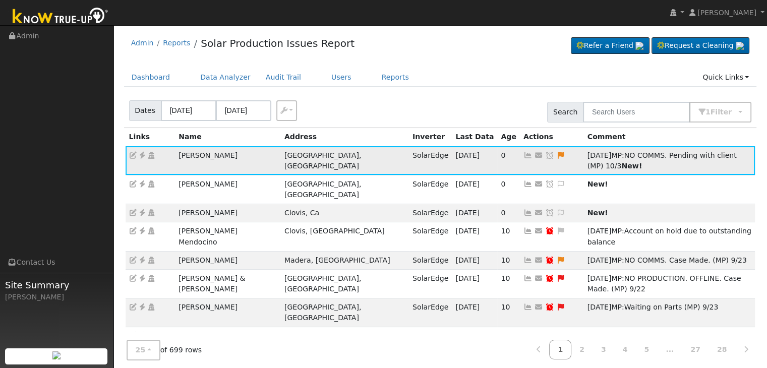
drag, startPoint x: 467, startPoint y: 151, endPoint x: 334, endPoint y: 159, distance: 133.8
click at [545, 152] on icon at bounding box center [549, 155] width 9 height 7
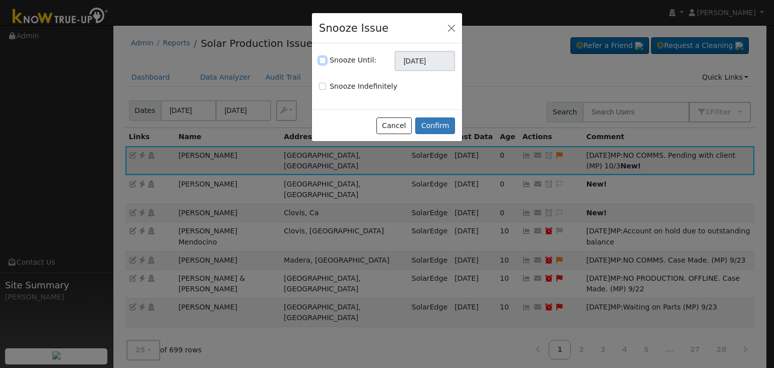
click at [323, 59] on input "Snooze Until:" at bounding box center [322, 60] width 7 height 7
checkbox input "true"
click at [432, 60] on input "[DATE]" at bounding box center [425, 61] width 60 height 20
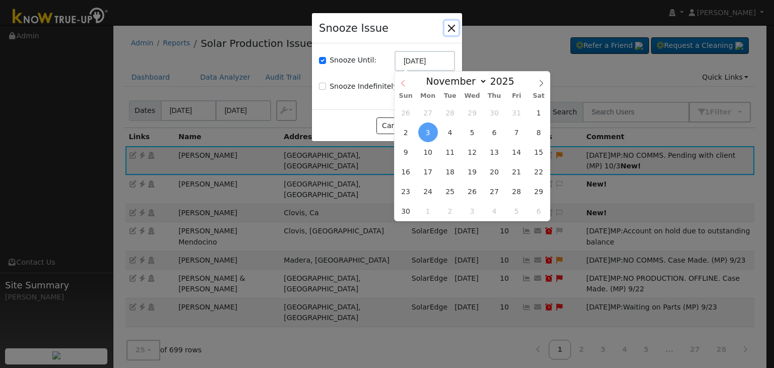
click at [401, 84] on icon at bounding box center [403, 83] width 7 height 7
select select "9"
click at [518, 140] on span "10" at bounding box center [517, 133] width 20 height 20
type input "10/10/2025"
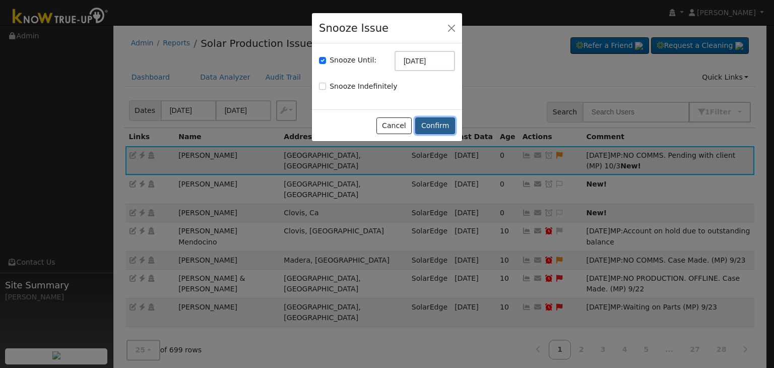
click at [444, 126] on button "Confirm" at bounding box center [435, 125] width 40 height 17
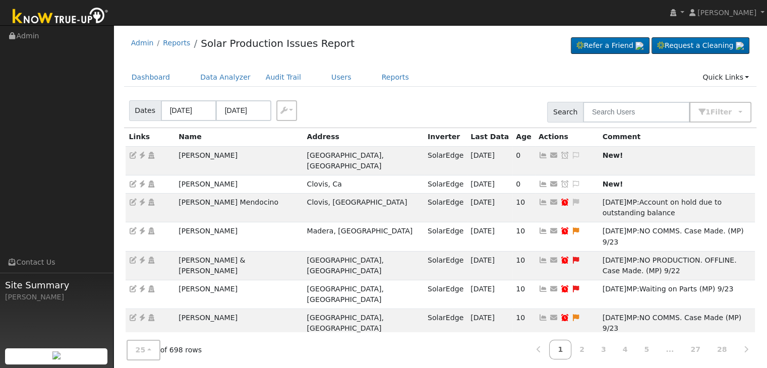
drag, startPoint x: 444, startPoint y: 126, endPoint x: 483, endPoint y: 59, distance: 76.9
drag, startPoint x: 172, startPoint y: 151, endPoint x: 257, endPoint y: 150, distance: 84.2
click at [257, 150] on tr "Robert Cothran Auberry, CA SolarEdge 10/02/25 0 Send Email... Copy a Link Reset…" at bounding box center [441, 160] width 630 height 29
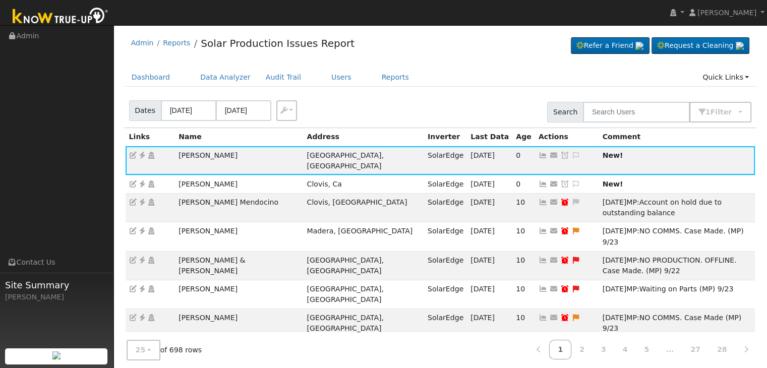
copy tr "Robert Cothran"
click at [143, 153] on icon at bounding box center [142, 155] width 9 height 7
click at [571, 152] on icon at bounding box center [575, 155] width 9 height 7
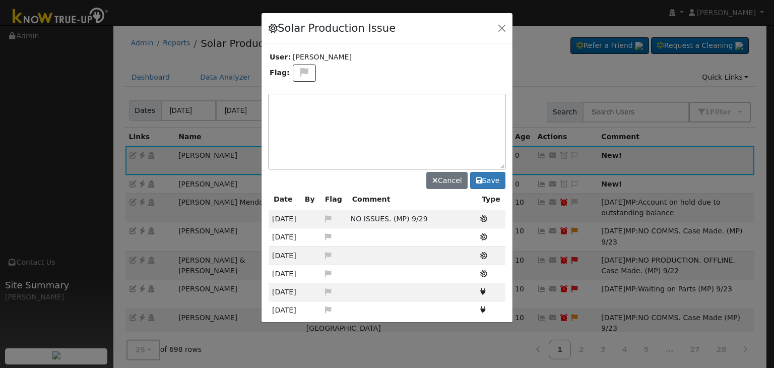
click at [311, 82] on div at bounding box center [387, 167] width 251 height 309
click at [300, 73] on icon at bounding box center [305, 72] width 12 height 9
click at [303, 116] on icon at bounding box center [304, 120] width 12 height 9
click at [297, 109] on textarea at bounding box center [387, 132] width 237 height 76
paste textarea "NO COMMS. Case Created. Email sent to client. (MP)"
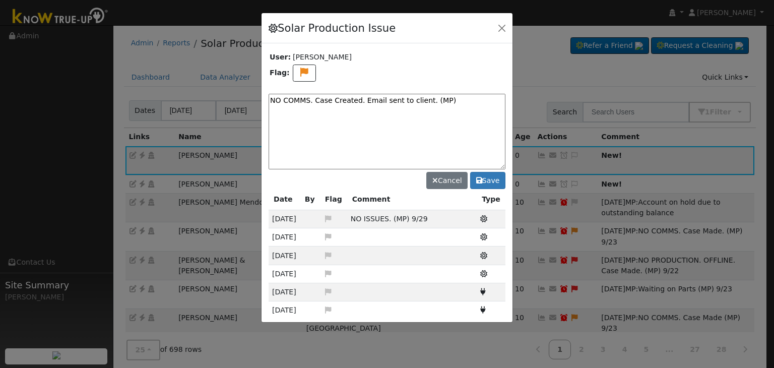
click at [454, 95] on textarea "NO COMMS. Case Created. Email sent to client. (MP)" at bounding box center [387, 132] width 237 height 76
type textarea "NO COMMS. Case Created. Email sent to client. (MP) 10/3"
click at [480, 180] on icon at bounding box center [479, 180] width 6 height 7
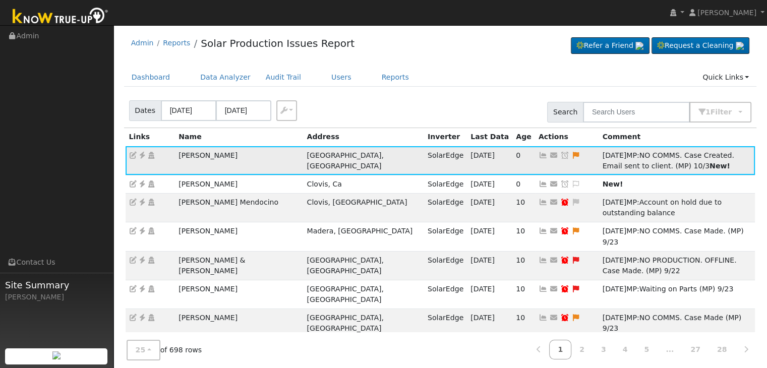
click at [560, 153] on icon at bounding box center [564, 155] width 9 height 7
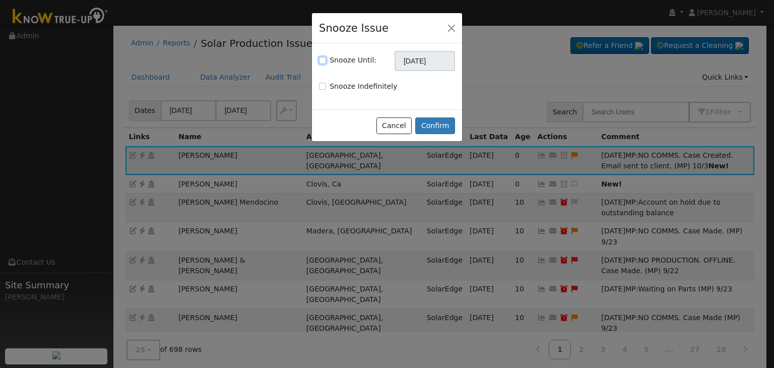
click at [324, 59] on input "Snooze Until:" at bounding box center [322, 60] width 7 height 7
checkbox input "true"
click at [423, 59] on input "[DATE]" at bounding box center [425, 61] width 60 height 20
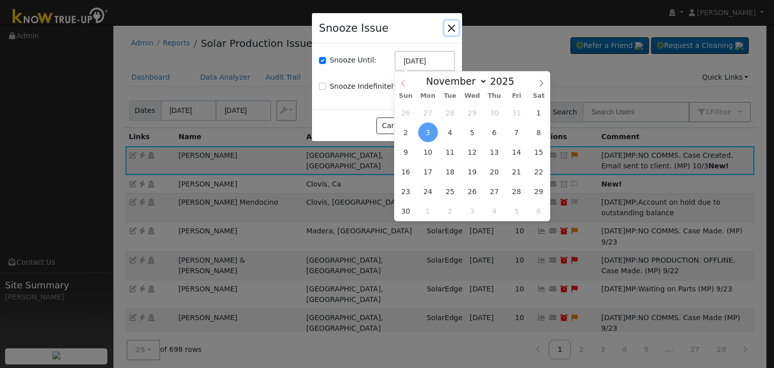
click at [405, 80] on icon at bounding box center [403, 83] width 7 height 7
select select "9"
click at [513, 136] on span "10" at bounding box center [517, 133] width 20 height 20
type input "10/10/2025"
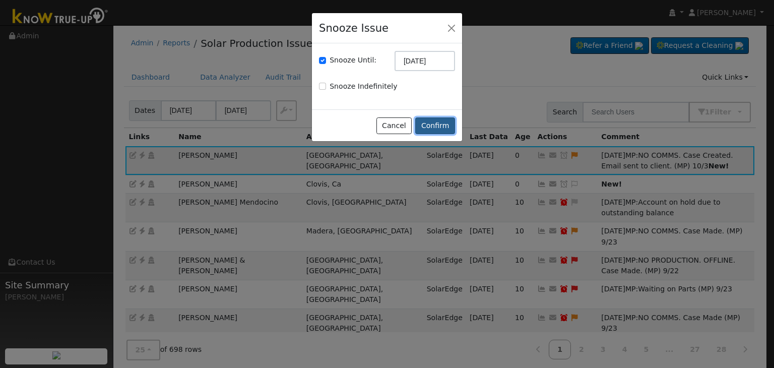
click at [441, 131] on button "Confirm" at bounding box center [435, 125] width 40 height 17
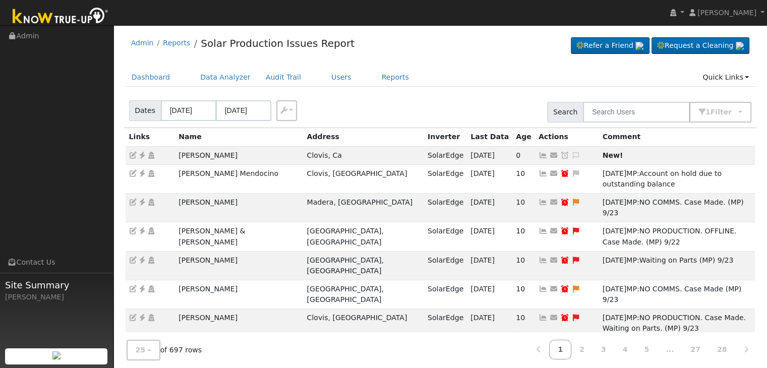
drag, startPoint x: 464, startPoint y: 65, endPoint x: 476, endPoint y: 68, distance: 13.1
click at [476, 92] on div "Dashboard Data Analyzer Audit Trail Users Reports Quick Links Quick Add Quick C…" at bounding box center [440, 82] width 633 height 29
drag, startPoint x: 172, startPoint y: 160, endPoint x: 235, endPoint y: 154, distance: 63.8
click at [235, 154] on tr "Johnny Saenz Clovis, Ca SolarEdge 10/02/25 0 Send Email... Copy a Link Reset Pa…" at bounding box center [441, 155] width 630 height 18
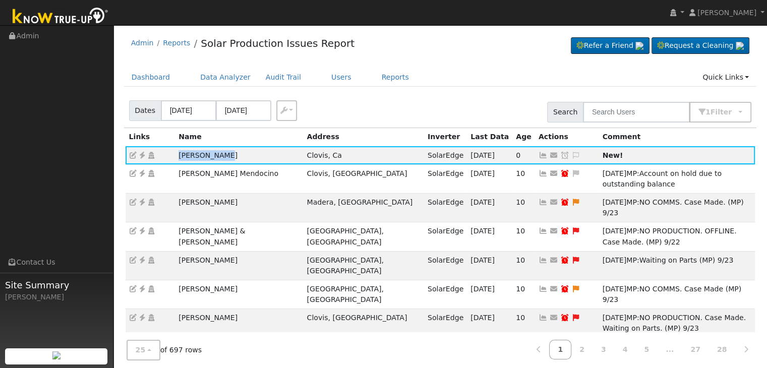
copy tr "Johnny Saenz"
click at [141, 154] on icon at bounding box center [142, 155] width 9 height 7
click at [571, 153] on icon at bounding box center [575, 155] width 9 height 7
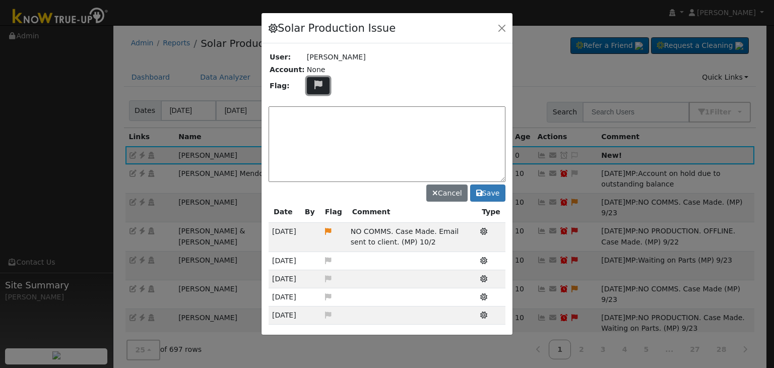
click at [317, 88] on icon at bounding box center [319, 84] width 12 height 9
click at [312, 132] on icon at bounding box center [318, 133] width 12 height 9
click at [363, 116] on textarea at bounding box center [387, 144] width 237 height 76
paste textarea "NO COMMS. Pending with client (MP)"
click at [399, 115] on textarea "NO COMMS. Pending with client (MP)" at bounding box center [387, 144] width 237 height 76
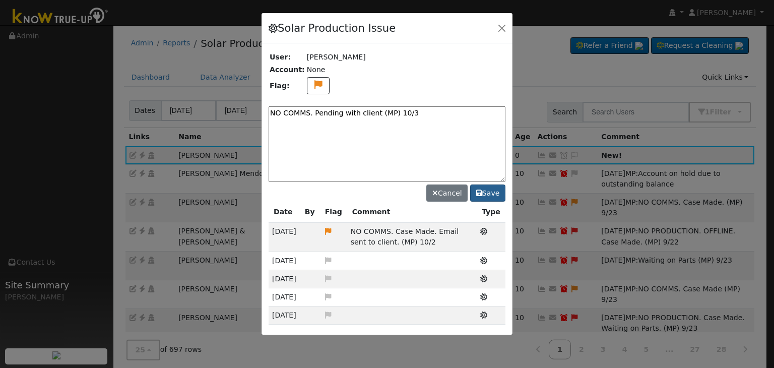
type textarea "NO COMMS. Pending with client (MP) 10/3"
click at [496, 191] on button "Save" at bounding box center [487, 193] width 35 height 17
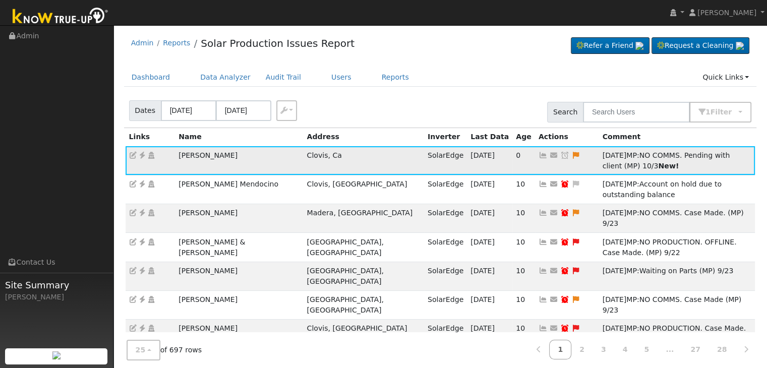
click at [560, 156] on icon at bounding box center [564, 155] width 9 height 7
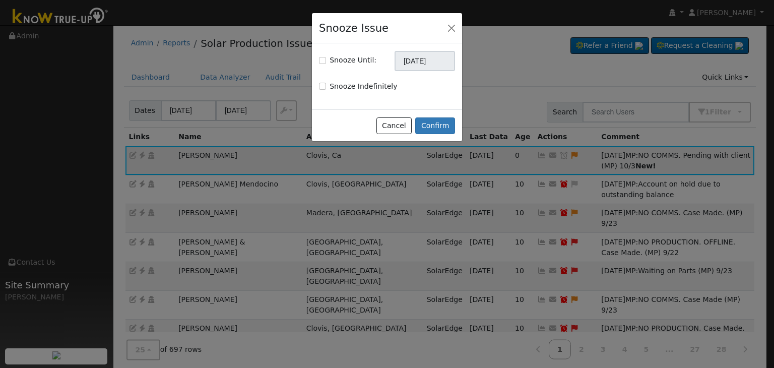
click at [337, 61] on label "Snooze Until:" at bounding box center [353, 60] width 47 height 11
click at [326, 61] on input "Snooze Until:" at bounding box center [322, 60] width 7 height 7
checkbox input "true"
click at [415, 63] on input "[DATE]" at bounding box center [425, 61] width 60 height 20
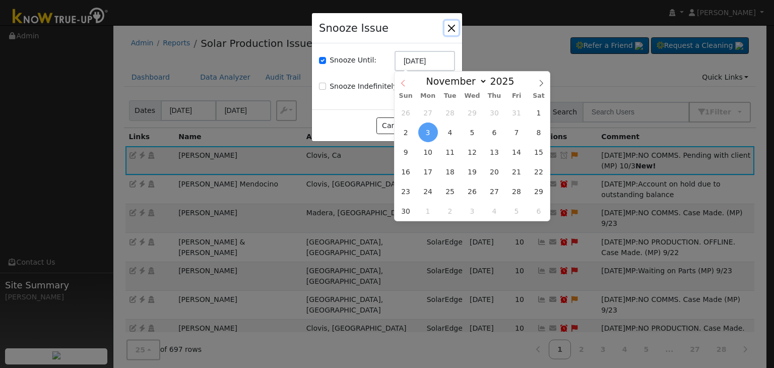
click at [404, 86] on icon at bounding box center [403, 83] width 4 height 7
select select "9"
click at [513, 131] on span "10" at bounding box center [517, 133] width 20 height 20
type input "10/10/2025"
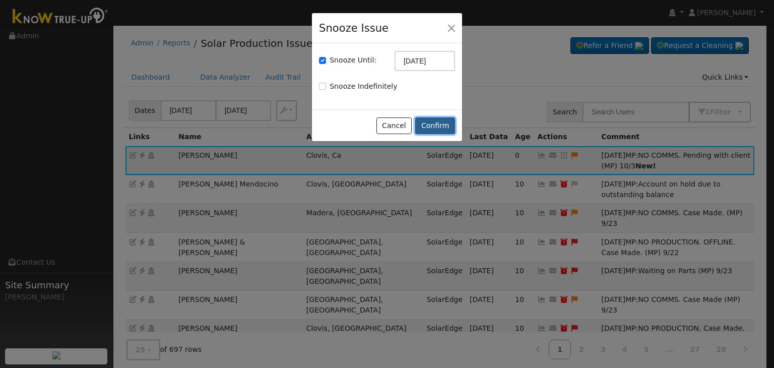
click at [441, 129] on button "Confirm" at bounding box center [435, 125] width 40 height 17
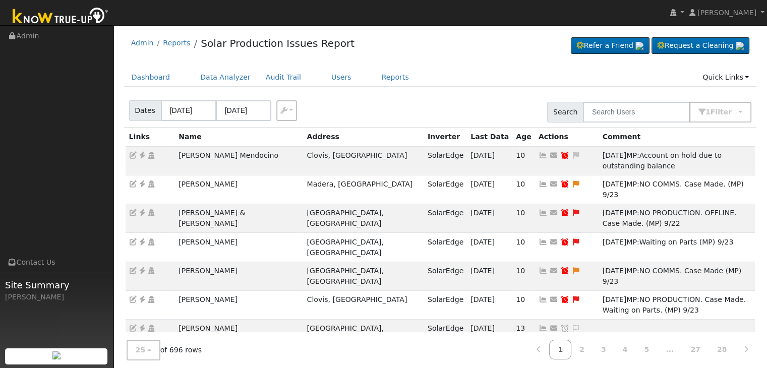
drag, startPoint x: 194, startPoint y: 157, endPoint x: 250, endPoint y: 63, distance: 109.9
click at [273, 155] on td "Colin Murchison Mendocino" at bounding box center [239, 160] width 128 height 29
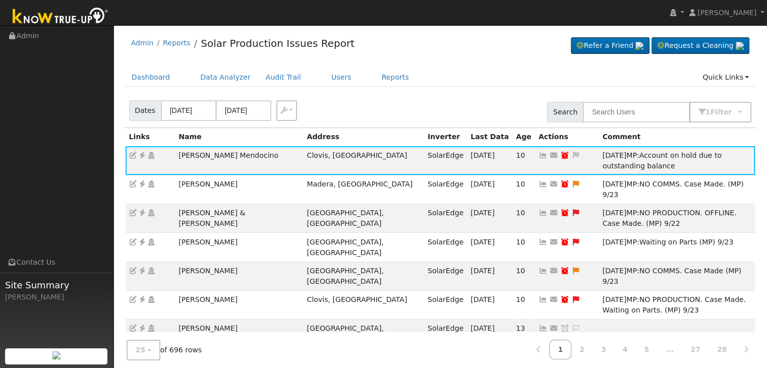
copy td "Colin Murchison Mendocino"
click at [493, 86] on ul "Dashboard Data Analyzer Audit Trail Users Reports Quick Links Quick Add Quick C…" at bounding box center [440, 77] width 633 height 19
drag, startPoint x: 504, startPoint y: 155, endPoint x: 470, endPoint y: 152, distance: 33.4
click at [571, 155] on icon at bounding box center [575, 155] width 9 height 7
type textarea "Account on hold due to outstanding balance"
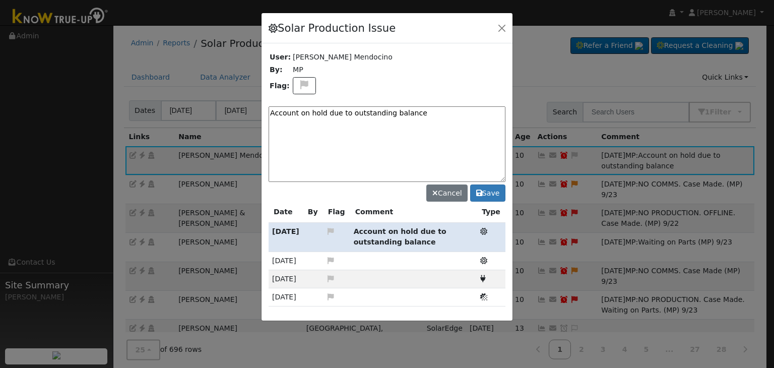
click at [348, 113] on div "Solar Production Issue User: Colin Murchison Mendocino By: MP Flag: Account on …" at bounding box center [387, 167] width 252 height 309
click at [348, 113] on textarea "Account on hold due to outstanding balance" at bounding box center [387, 144] width 237 height 76
click at [494, 192] on button "Save" at bounding box center [487, 193] width 35 height 17
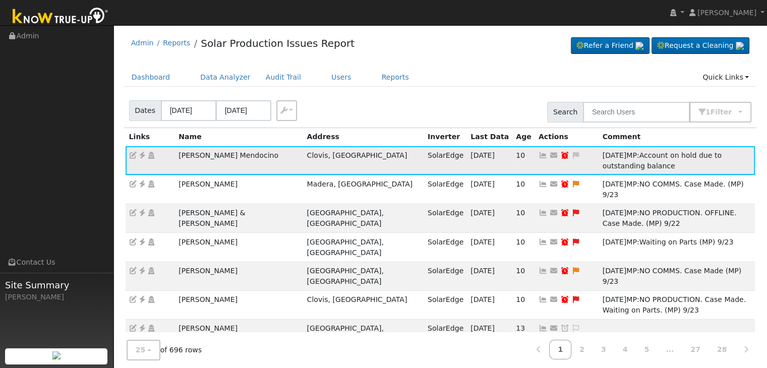
click at [560, 157] on icon at bounding box center [564, 155] width 9 height 7
type input "09/30/2025"
checkbox input "true"
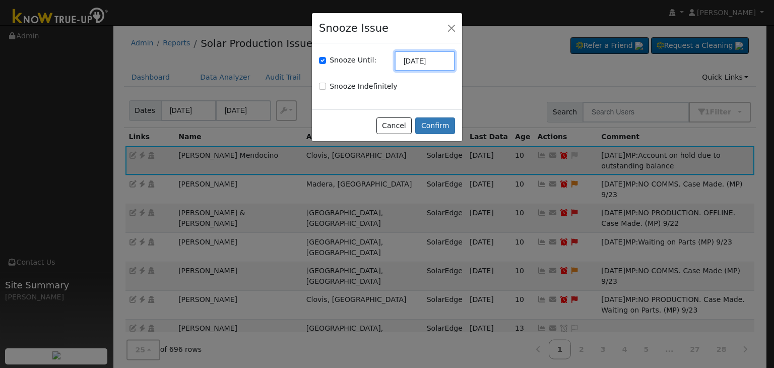
click at [423, 67] on input "09/30/2025" at bounding box center [425, 61] width 60 height 20
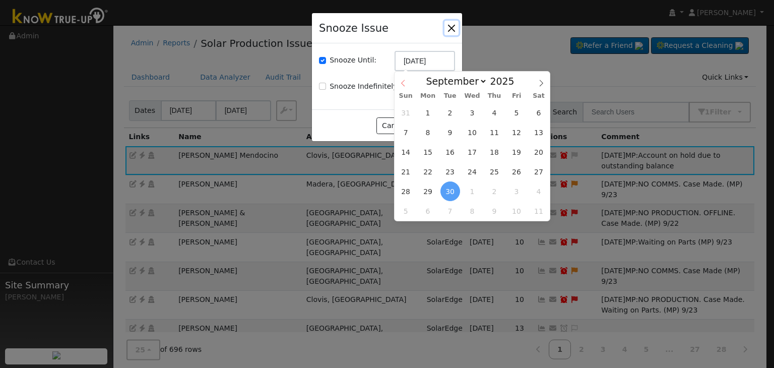
click at [405, 83] on icon at bounding box center [403, 83] width 7 height 7
click at [544, 83] on icon at bounding box center [541, 83] width 7 height 7
select select "9"
click at [520, 152] on span "17" at bounding box center [517, 152] width 20 height 20
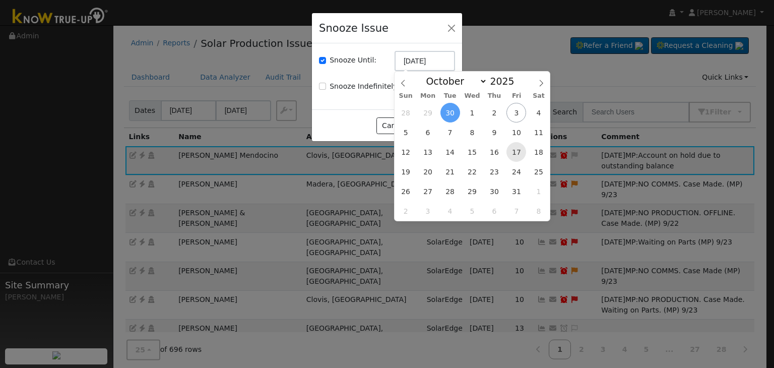
type input "10/17/2025"
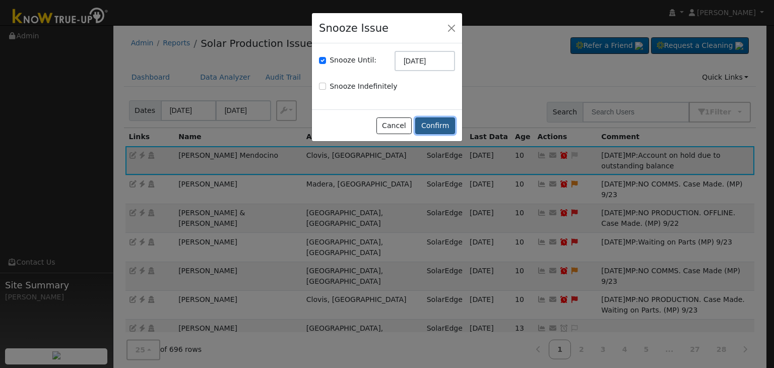
click at [436, 126] on button "Confirm" at bounding box center [435, 125] width 40 height 17
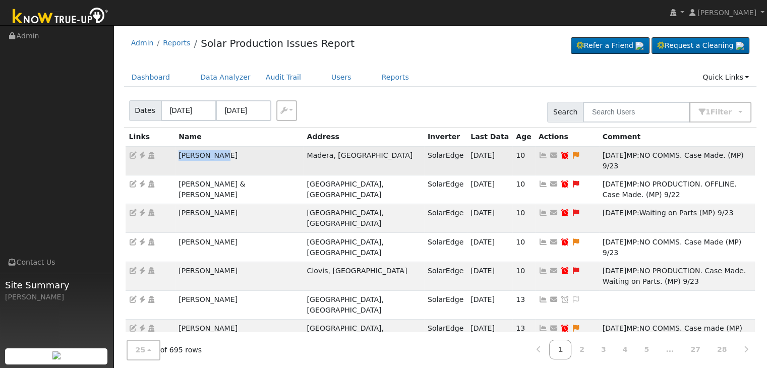
drag, startPoint x: 180, startPoint y: 162, endPoint x: 235, endPoint y: 153, distance: 55.1
click at [235, 153] on td "Diana Gomez" at bounding box center [239, 160] width 128 height 29
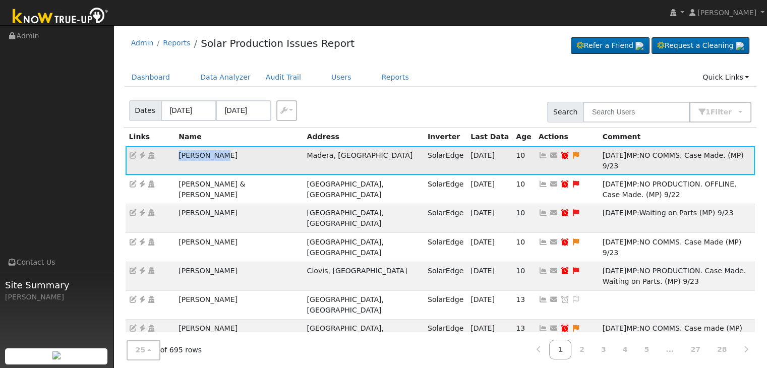
click at [143, 156] on icon at bounding box center [142, 155] width 9 height 7
click at [571, 153] on icon at bounding box center [575, 155] width 9 height 7
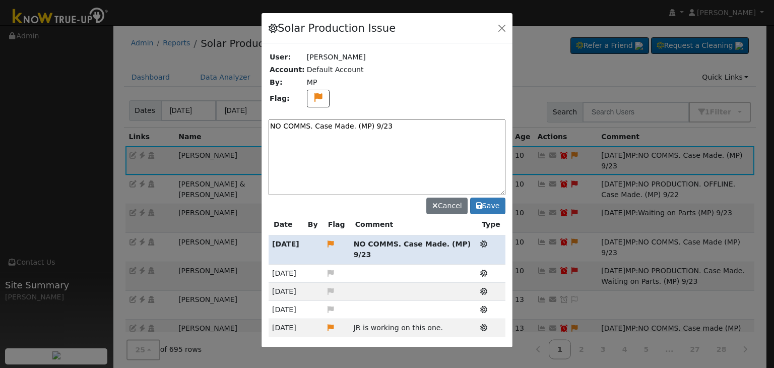
click at [346, 121] on textarea "NO COMMS. Case Made. (MP) 9/23" at bounding box center [387, 157] width 237 height 76
paste textarea "Pending with client (MP)"
click at [401, 125] on textarea "NO COMMS. Pending with client (MP)" at bounding box center [387, 157] width 237 height 76
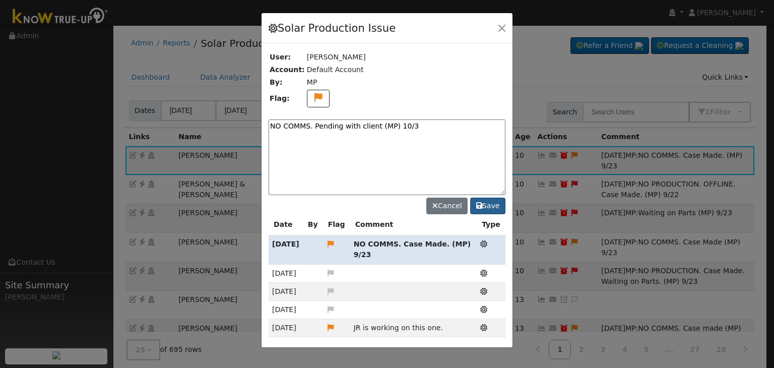
type textarea "NO COMMS. Pending with client (MP) 10/3"
click at [492, 204] on button "Save" at bounding box center [487, 206] width 35 height 17
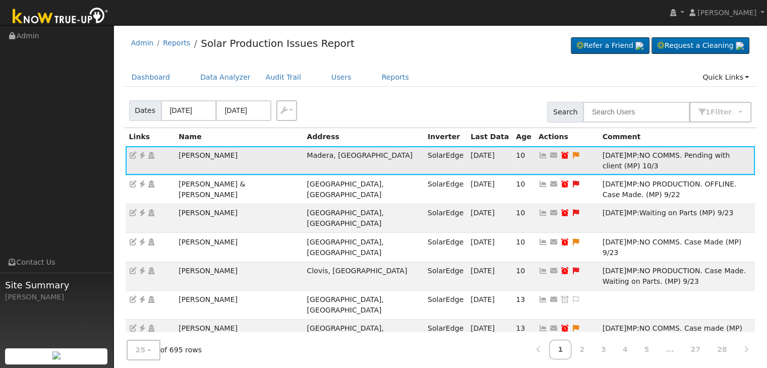
click at [560, 158] on icon at bounding box center [564, 155] width 9 height 7
type input "09/30/2025"
checkbox input "true"
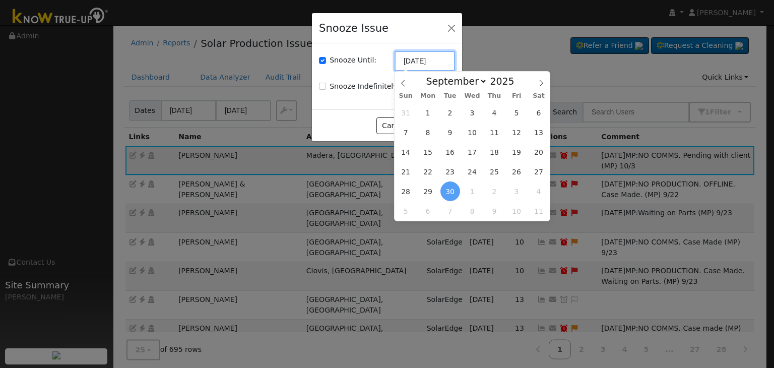
click at [432, 64] on input "09/30/2025" at bounding box center [425, 61] width 60 height 20
click at [537, 82] on span at bounding box center [541, 80] width 17 height 17
select select "9"
click at [517, 131] on span "10" at bounding box center [517, 133] width 20 height 20
type input "10/10/2025"
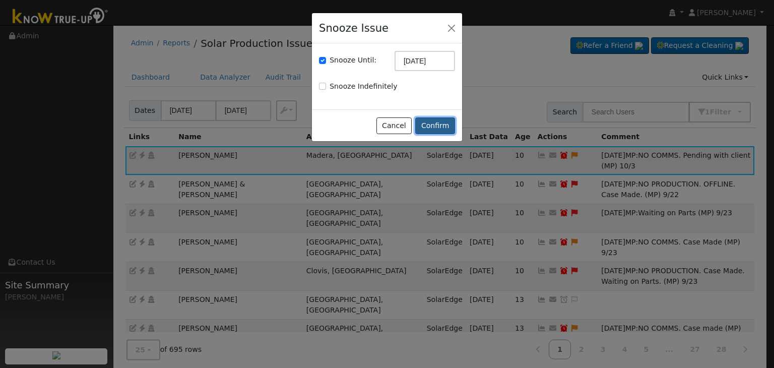
click at [433, 124] on button "Confirm" at bounding box center [435, 125] width 40 height 17
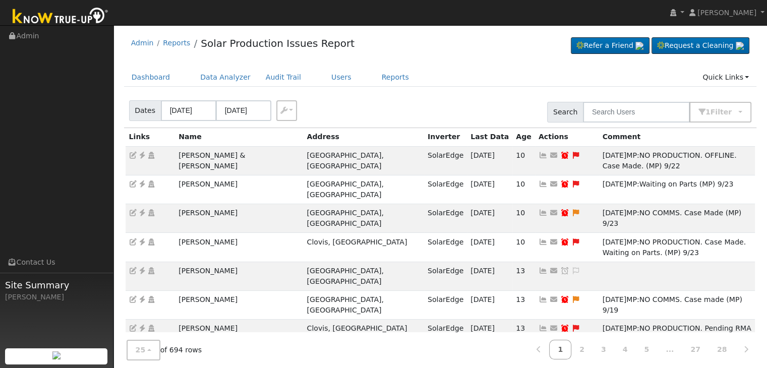
click at [466, 48] on div "Admin Reports Solar Production Issues Report Refer a Friend Request a Cleaning" at bounding box center [440, 45] width 633 height 31
drag, startPoint x: 174, startPoint y: 153, endPoint x: 303, endPoint y: 148, distance: 129.2
click at [302, 151] on td "James & Julie Christopherson" at bounding box center [239, 160] width 128 height 29
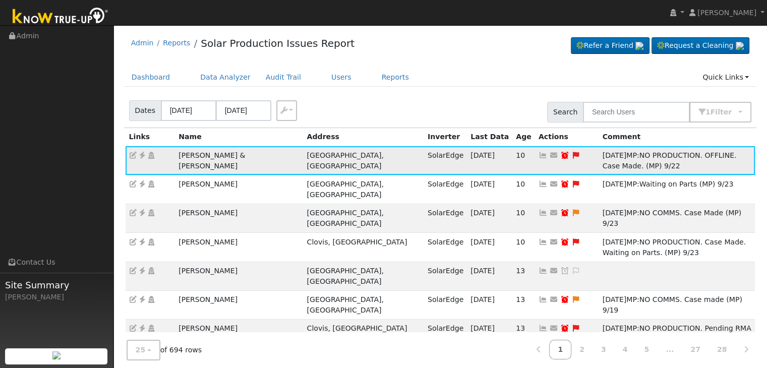
click at [302, 151] on td "James & Julie Christopherson" at bounding box center [239, 160] width 128 height 29
drag, startPoint x: 167, startPoint y: 152, endPoint x: 287, endPoint y: 153, distance: 120.0
click at [287, 153] on tr "James & Julie Christopherson Fresno, CA SolarEdge 10/02/25 10 Send Email... Cop…" at bounding box center [441, 160] width 630 height 29
click at [143, 155] on icon at bounding box center [142, 155] width 9 height 7
click at [571, 156] on icon at bounding box center [575, 155] width 9 height 7
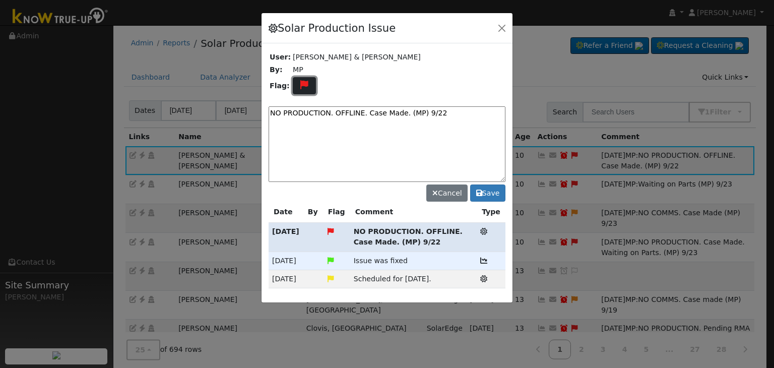
click at [296, 88] on button at bounding box center [304, 86] width 23 height 18
click at [305, 109] on icon at bounding box center [304, 110] width 12 height 9
click at [351, 112] on textarea "NO PRODUCTION. OFFLINE. Case Made. (MP) 9/22" at bounding box center [387, 144] width 237 height 76
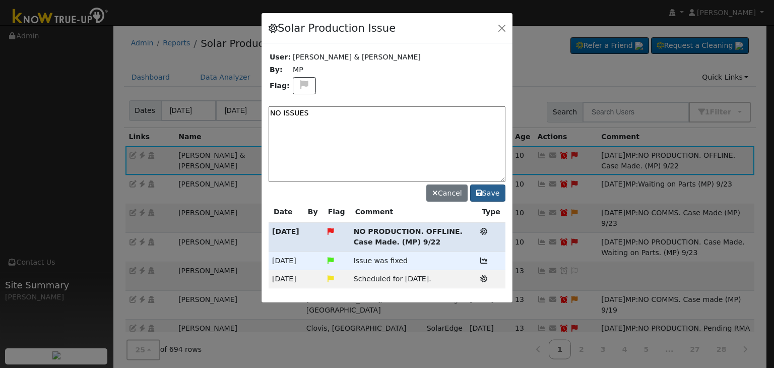
type textarea "NO ISSUES"
click at [486, 195] on button "Save" at bounding box center [487, 193] width 35 height 17
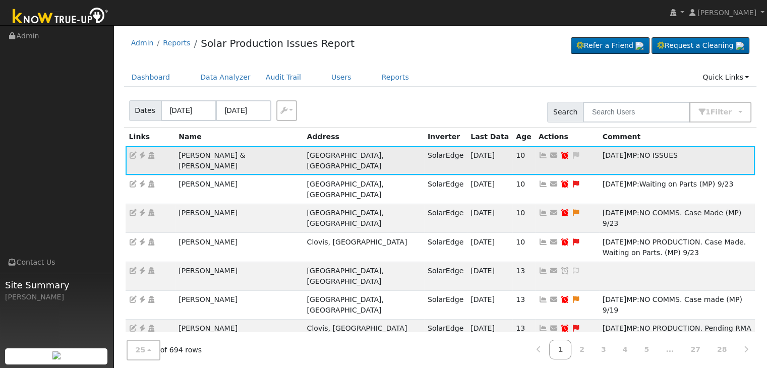
click at [560, 157] on icon at bounding box center [564, 155] width 9 height 7
type input "09/29/2025"
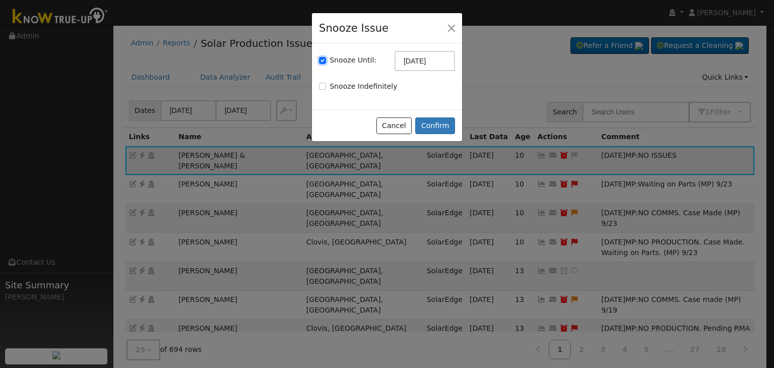
click at [322, 62] on input "Snooze Until:" at bounding box center [322, 60] width 7 height 7
click at [322, 60] on input "Snooze Until:" at bounding box center [322, 60] width 7 height 7
checkbox input "true"
click at [429, 63] on input "09/29/2025" at bounding box center [425, 61] width 60 height 20
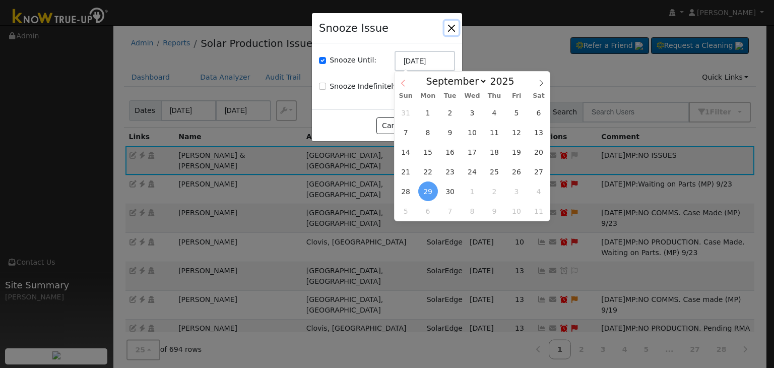
click at [401, 83] on icon at bounding box center [403, 83] width 4 height 7
click at [542, 85] on icon at bounding box center [541, 83] width 7 height 7
select select "9"
click at [517, 151] on span "17" at bounding box center [517, 152] width 20 height 20
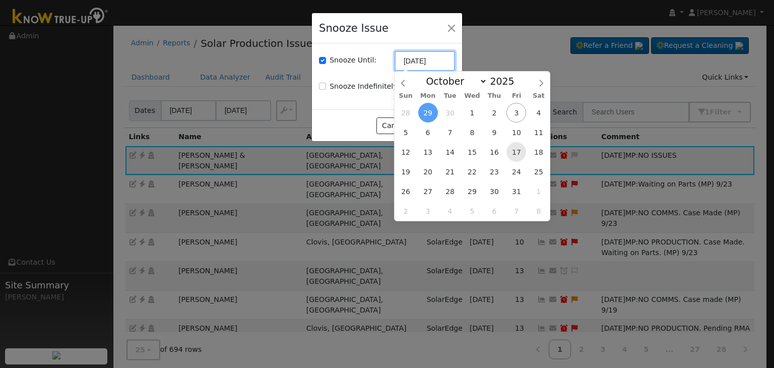
type input "10/17/2025"
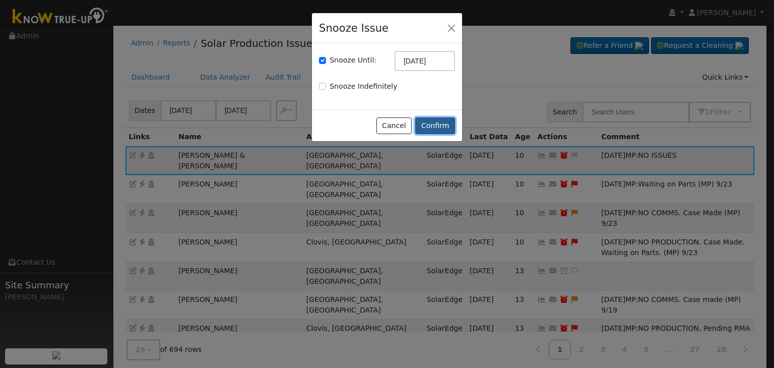
click at [439, 127] on button "Confirm" at bounding box center [435, 125] width 40 height 17
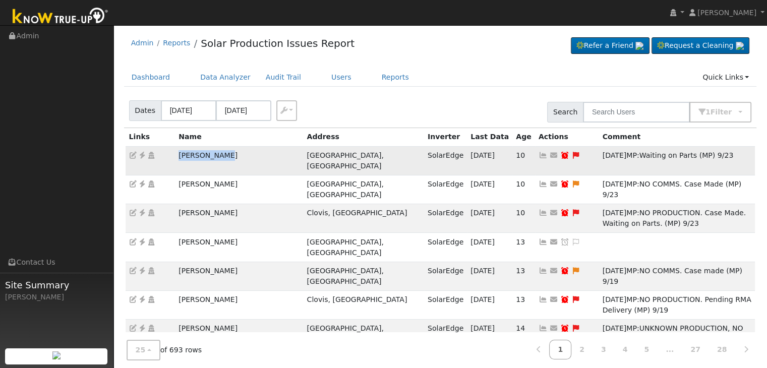
drag, startPoint x: 172, startPoint y: 156, endPoint x: 234, endPoint y: 156, distance: 62.0
click at [234, 156] on tr "Al Broderick Fresno, CA SolarEdge 10/02/25 10 Send Email... Copy a Link Reset P…" at bounding box center [441, 160] width 630 height 29
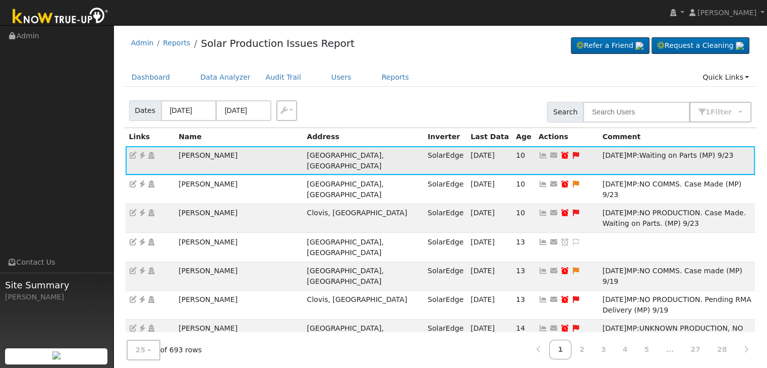
click at [571, 155] on icon at bounding box center [575, 155] width 9 height 7
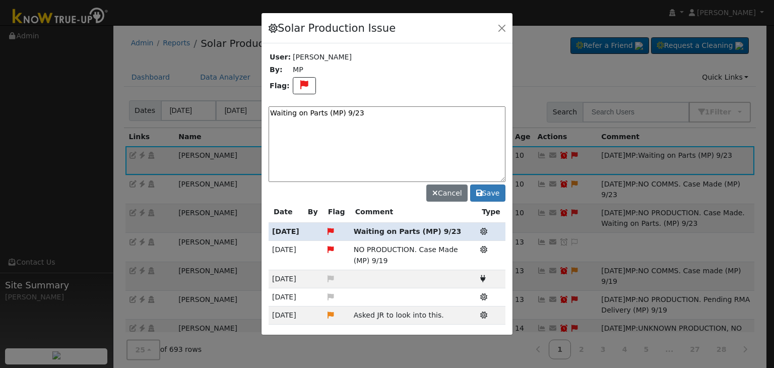
click at [365, 111] on textarea "Waiting on Parts (MP) 9/23" at bounding box center [387, 144] width 237 height 76
click at [272, 112] on textarea "Waiting on Parts (MP) 10/3" at bounding box center [387, 144] width 237 height 76
type textarea "NO PRODUCTION. Waiting on Parts (MP) 10/3"
click at [497, 193] on button "Save" at bounding box center [487, 193] width 35 height 17
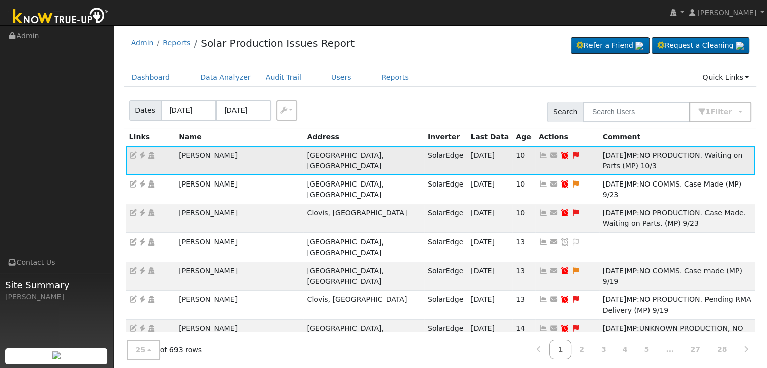
click at [560, 158] on link at bounding box center [564, 155] width 9 height 8
type input "09/30/2025"
checkbox input "true"
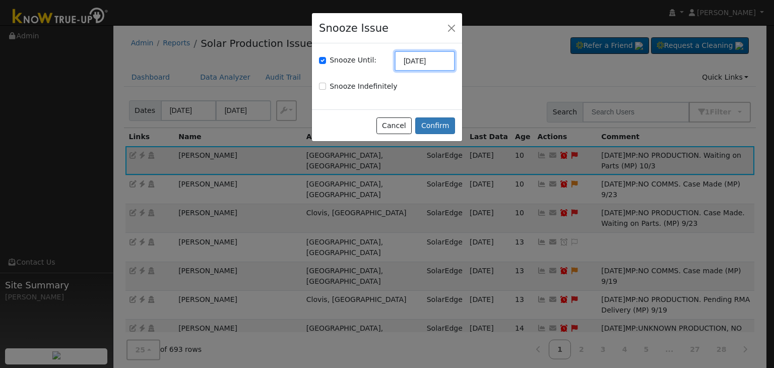
click at [405, 60] on input "09/30/2025" at bounding box center [425, 61] width 60 height 20
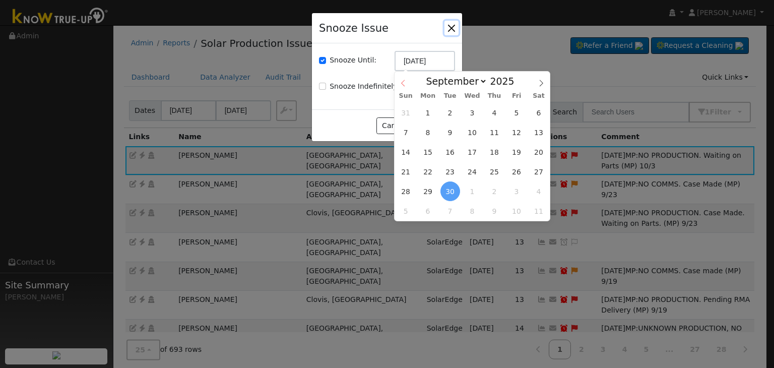
click at [401, 84] on icon at bounding box center [403, 83] width 4 height 7
click at [541, 83] on icon at bounding box center [541, 83] width 7 height 7
select select "9"
click at [522, 153] on span "17" at bounding box center [517, 152] width 20 height 20
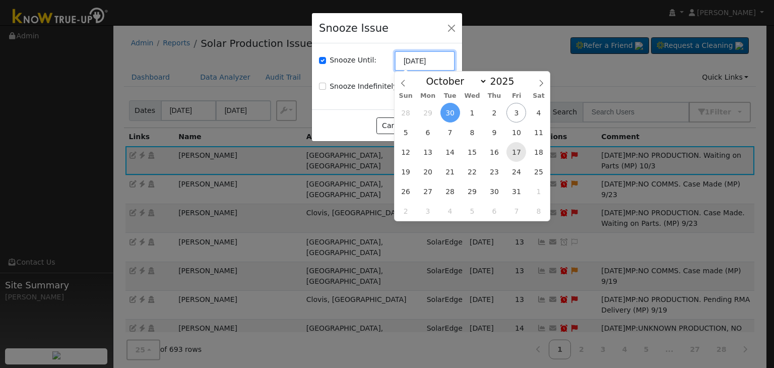
type input "10/17/2025"
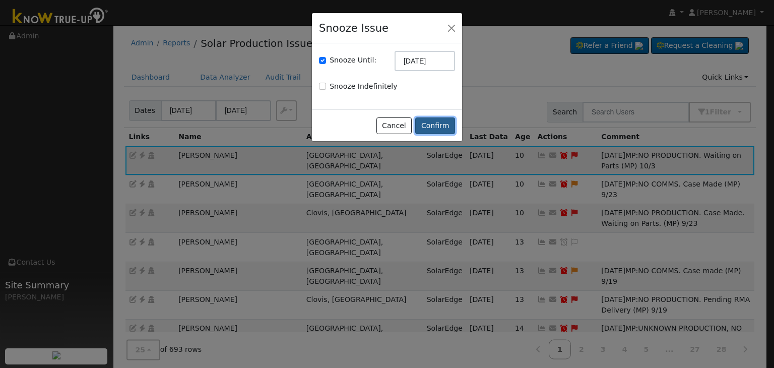
click at [445, 126] on button "Confirm" at bounding box center [435, 125] width 40 height 17
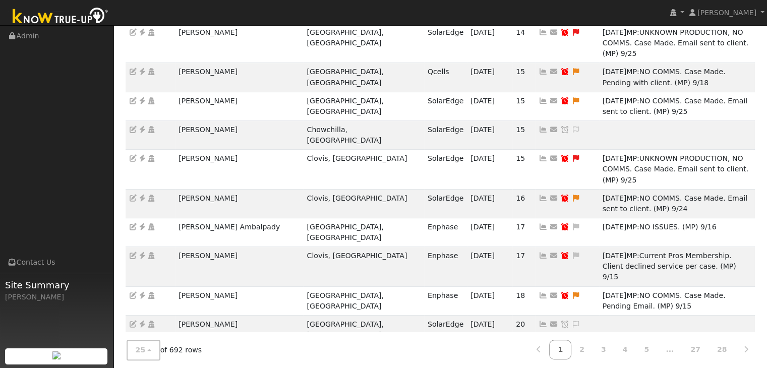
scroll to position [268, 0]
click at [593, 350] on link "2" at bounding box center [582, 350] width 22 height 20
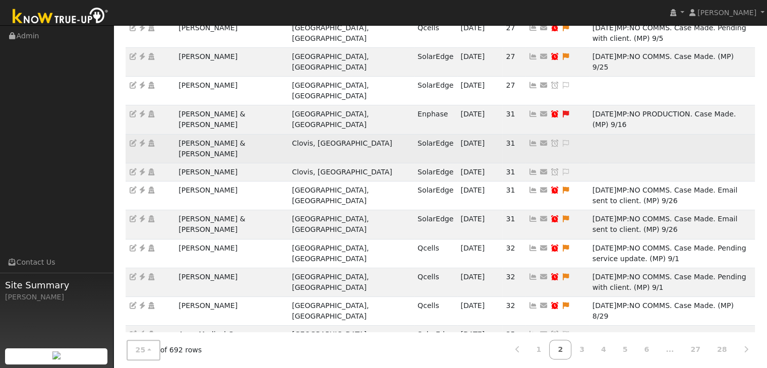
scroll to position [301, 0]
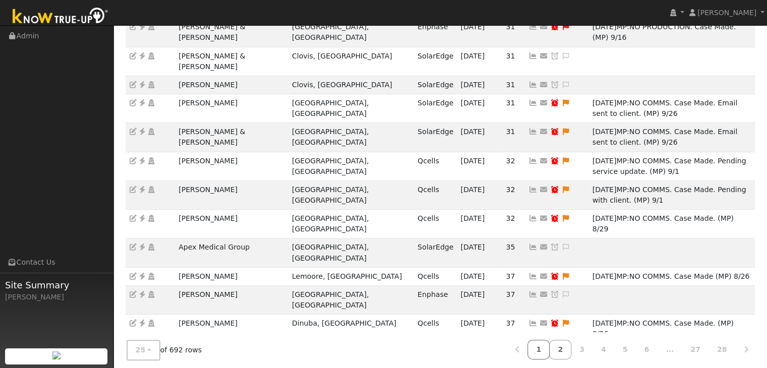
click at [550, 348] on link "1" at bounding box center [538, 350] width 22 height 20
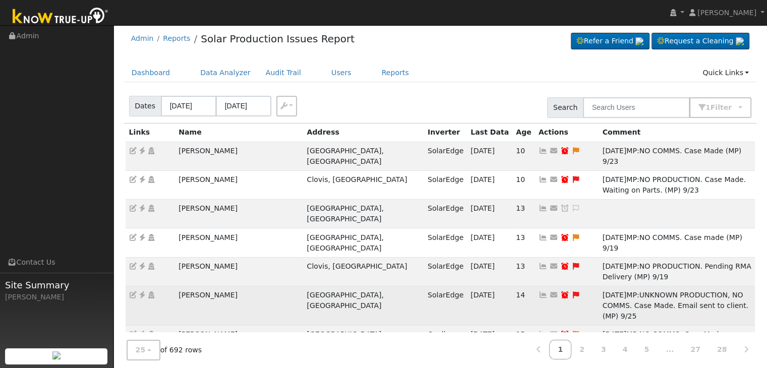
scroll to position [0, 0]
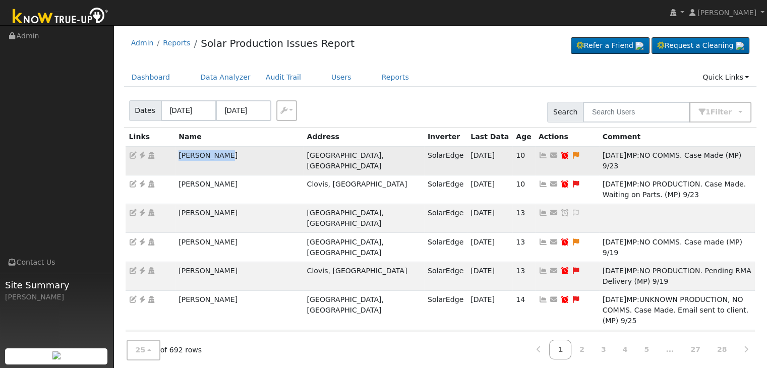
drag, startPoint x: 176, startPoint y: 156, endPoint x: 229, endPoint y: 160, distance: 53.6
click at [227, 162] on td "[PERSON_NAME]" at bounding box center [239, 160] width 128 height 29
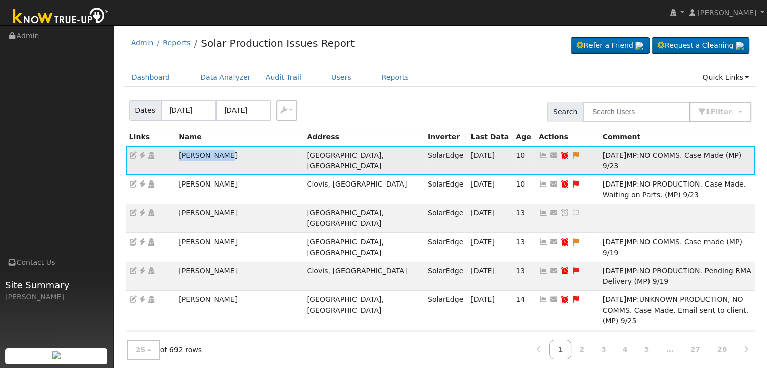
click at [142, 153] on icon at bounding box center [142, 155] width 9 height 7
click at [571, 152] on icon at bounding box center [575, 155] width 9 height 7
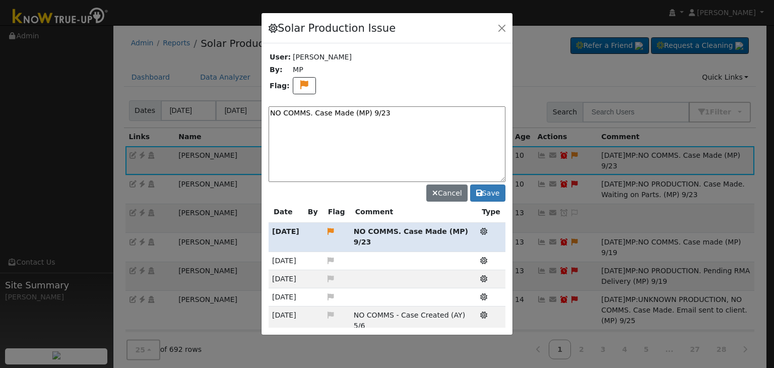
click at [343, 110] on div "Solar Production Issue User: Chris Hubble By: MP Flag: NO COMMS. Case Made (MP)…" at bounding box center [387, 174] width 252 height 323
click at [343, 110] on textarea "NO COMMS. Case Made (MP) 9/23" at bounding box center [387, 144] width 237 height 76
paste textarea "Pending with client (MP)"
type textarea "NO COMMS. Pending with client (MP) 10/3"
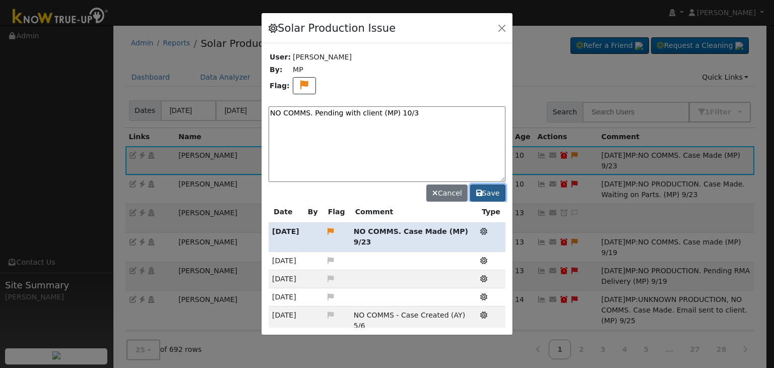
click at [496, 193] on button "Save" at bounding box center [487, 193] width 35 height 17
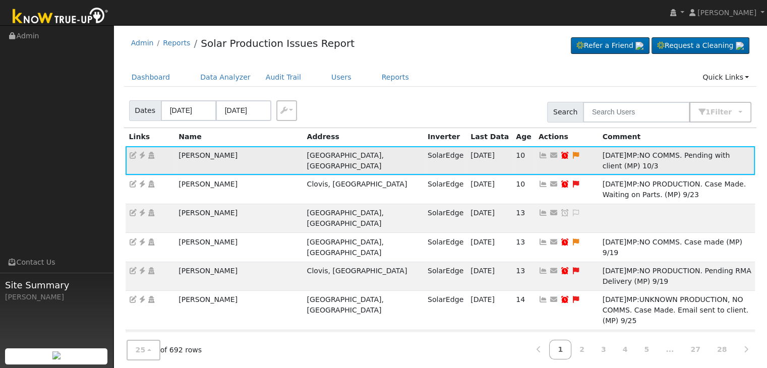
click at [560, 154] on icon at bounding box center [564, 155] width 9 height 7
type input "09/30/2025"
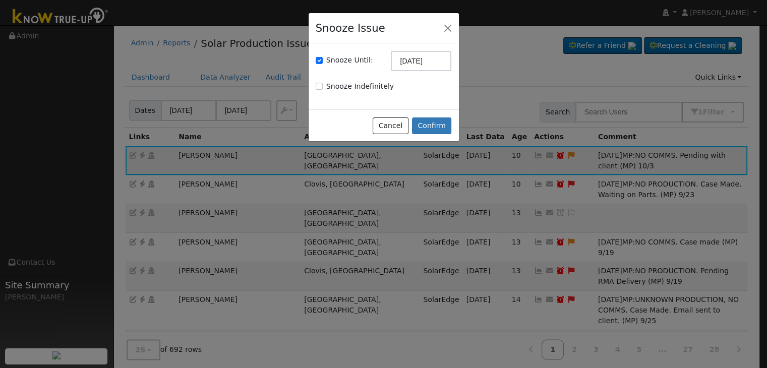
select select "8"
checkbox input "true"
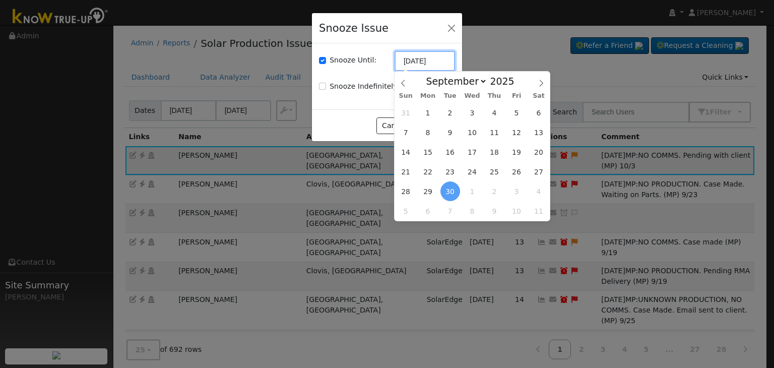
click at [419, 65] on input "09/30/2025" at bounding box center [425, 61] width 60 height 20
click at [541, 85] on icon at bounding box center [541, 83] width 7 height 7
select select "9"
click at [516, 134] on span "10" at bounding box center [517, 133] width 20 height 20
type input "10/10/2025"
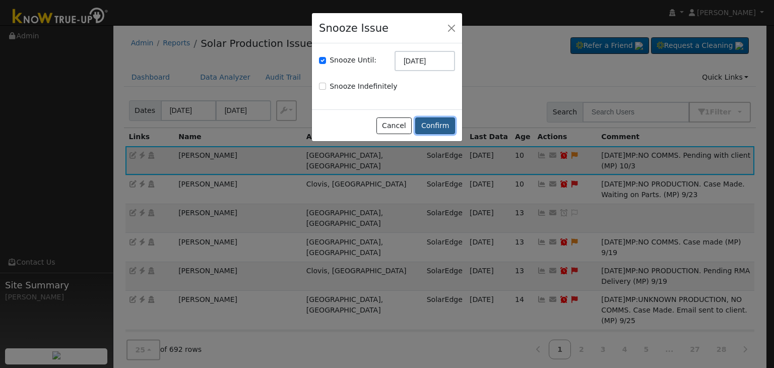
click at [431, 123] on button "Confirm" at bounding box center [435, 125] width 40 height 17
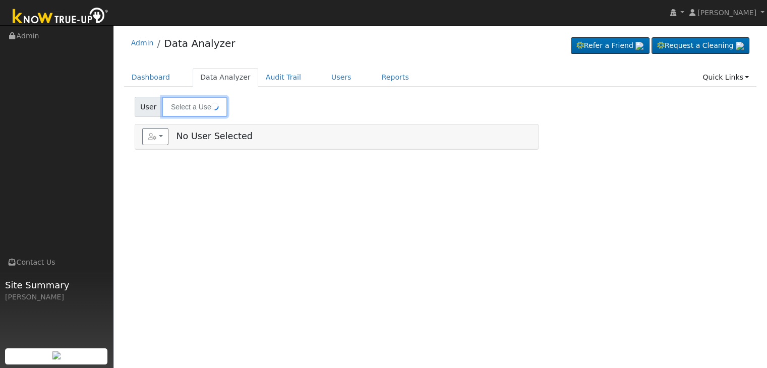
type input "[PERSON_NAME] & [PERSON_NAME]"
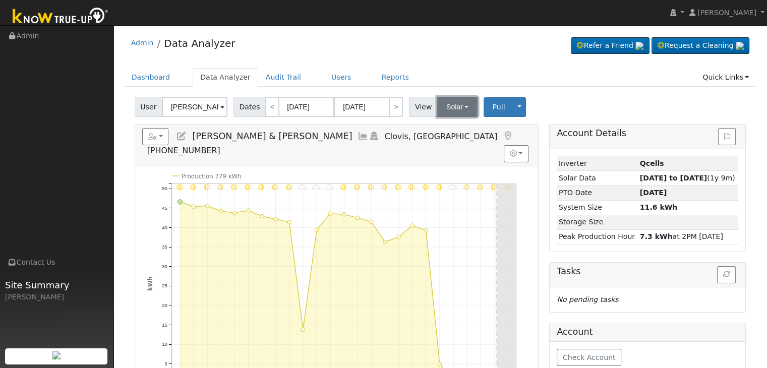
click at [453, 110] on button "Solar" at bounding box center [457, 107] width 40 height 20
click at [452, 129] on link "Utility" at bounding box center [470, 129] width 70 height 14
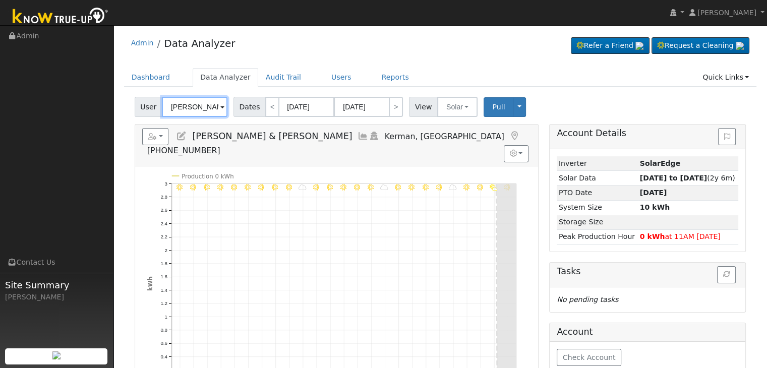
click at [184, 107] on input "[PERSON_NAME] & [PERSON_NAME]" at bounding box center [195, 107] width 66 height 20
paste input "[PERSON_NAME]"
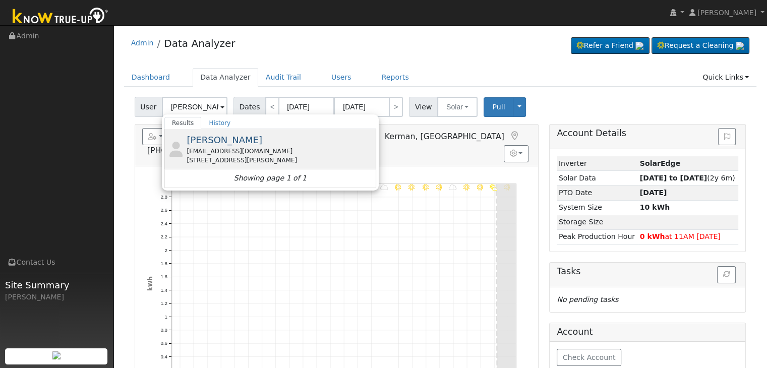
click at [226, 152] on div "scottwhitley@msn.com" at bounding box center [280, 151] width 187 height 9
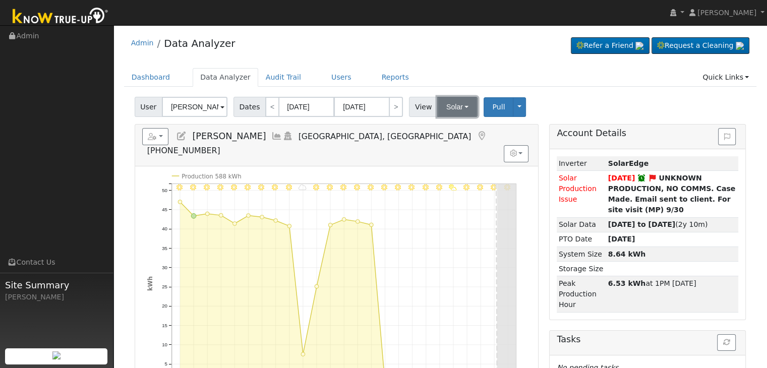
click at [440, 113] on button "Solar" at bounding box center [457, 107] width 40 height 20
click at [449, 129] on link "Utility" at bounding box center [470, 129] width 70 height 14
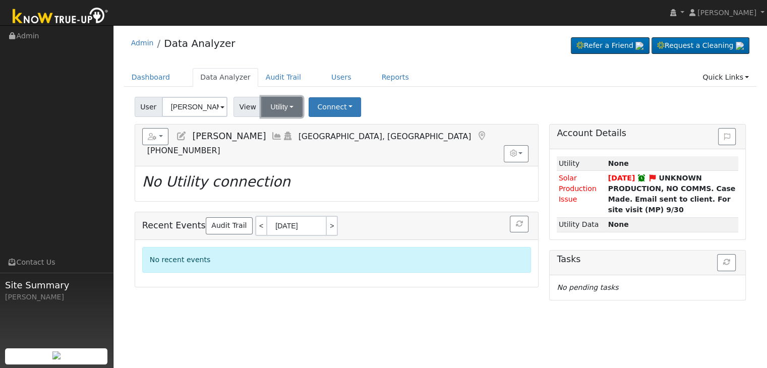
click at [284, 107] on button "Utility" at bounding box center [281, 107] width 41 height 20
click at [290, 141] on link "Solar" at bounding box center [295, 144] width 70 height 14
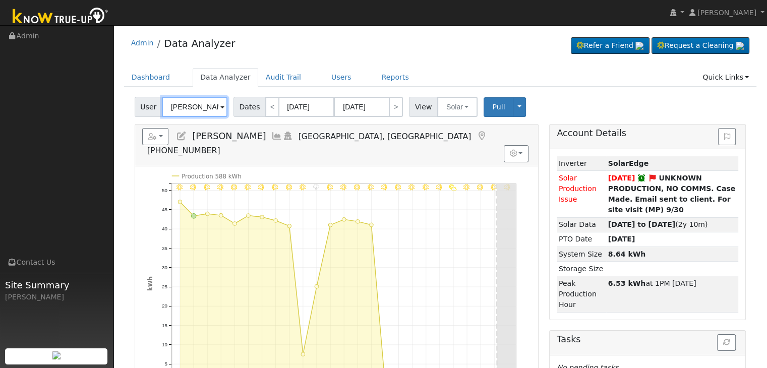
click at [186, 110] on input "[PERSON_NAME]" at bounding box center [195, 107] width 66 height 20
click at [186, 109] on input "[PERSON_NAME]" at bounding box center [195, 107] width 66 height 20
paste input "[PERSON_NAME]"
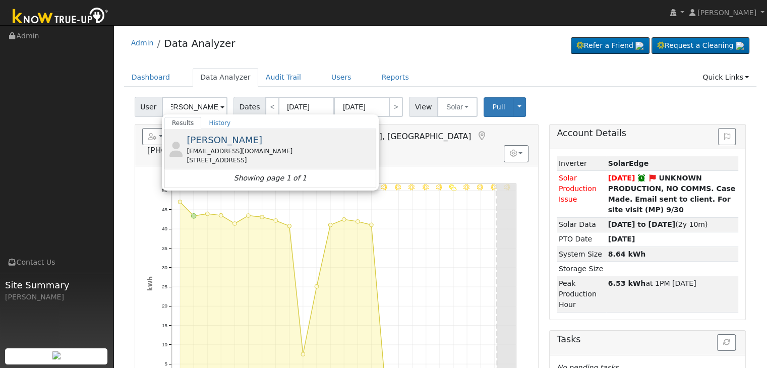
click at [199, 164] on div "11409 Revolution Road, Bakersfield, CA 93312" at bounding box center [280, 160] width 187 height 9
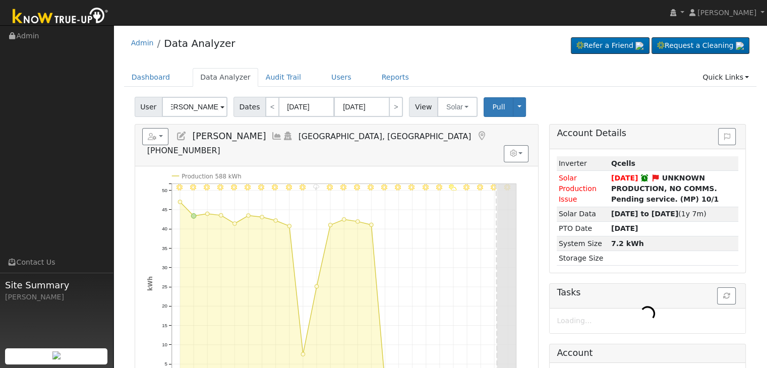
scroll to position [0, 0]
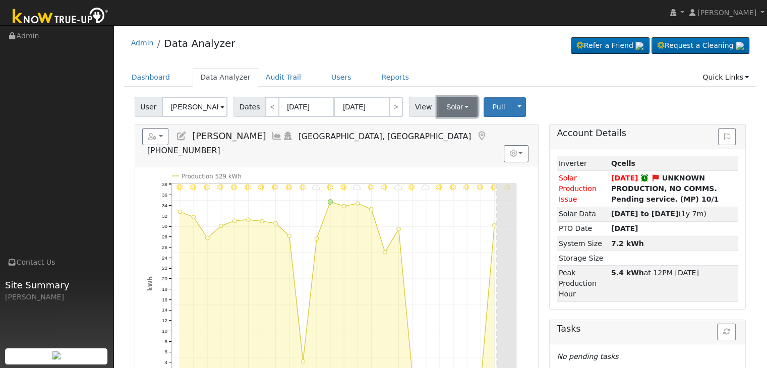
click at [454, 108] on button "Solar" at bounding box center [457, 107] width 40 height 20
click at [478, 63] on div "Admin Data Analyzer Refer a Friend Request a Cleaning" at bounding box center [439, 305] width 643 height 550
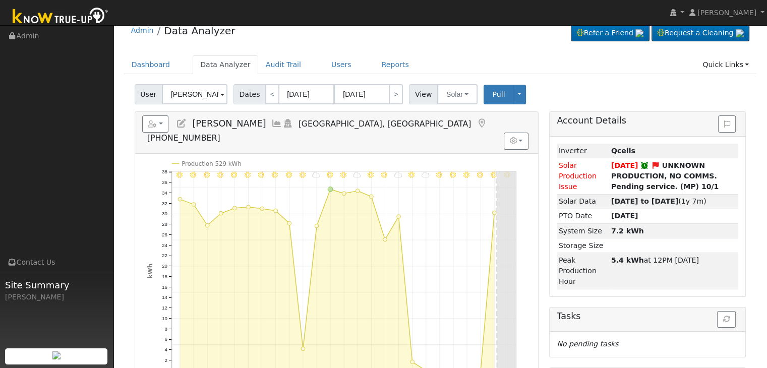
scroll to position [50, 0]
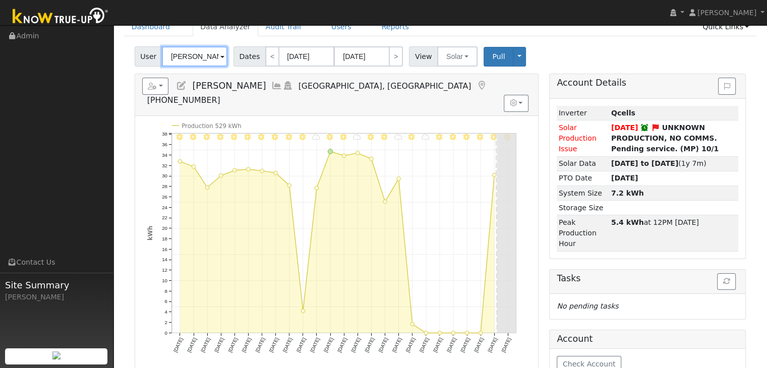
click at [188, 59] on input "[PERSON_NAME]" at bounding box center [195, 56] width 66 height 20
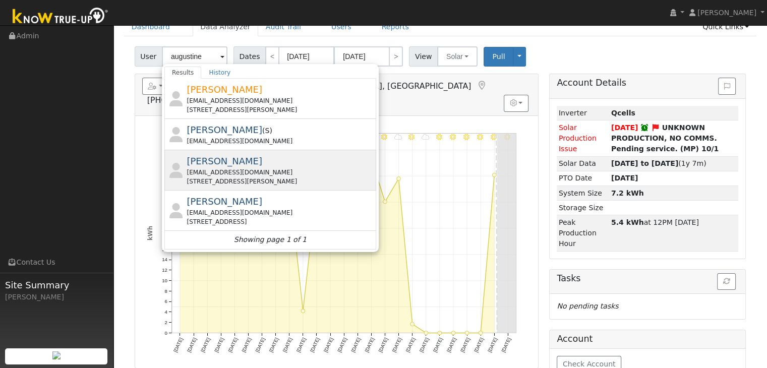
click at [264, 163] on div "Augustine Perez aperez5120@gmail.com 6641 E. Flint Way, Fresno, Ca 93727" at bounding box center [280, 170] width 187 height 32
type input "[PERSON_NAME]"
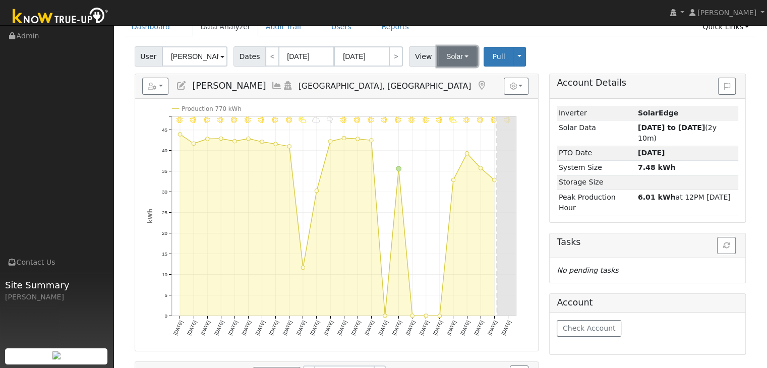
click at [448, 60] on button "Solar" at bounding box center [457, 56] width 40 height 20
click at [446, 77] on link "Utility" at bounding box center [470, 79] width 70 height 14
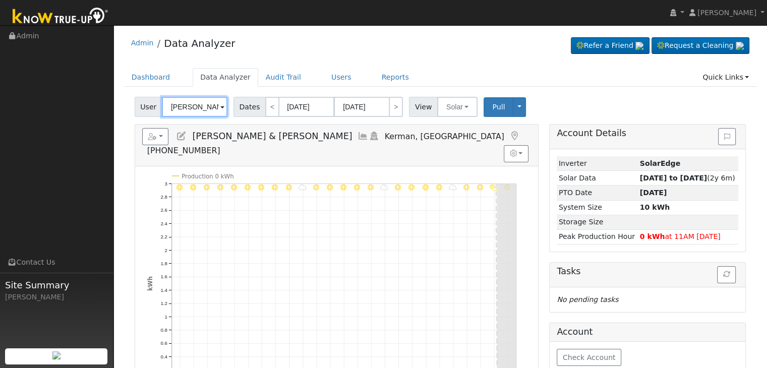
click at [179, 110] on input "[PERSON_NAME] & [PERSON_NAME]" at bounding box center [195, 107] width 66 height 20
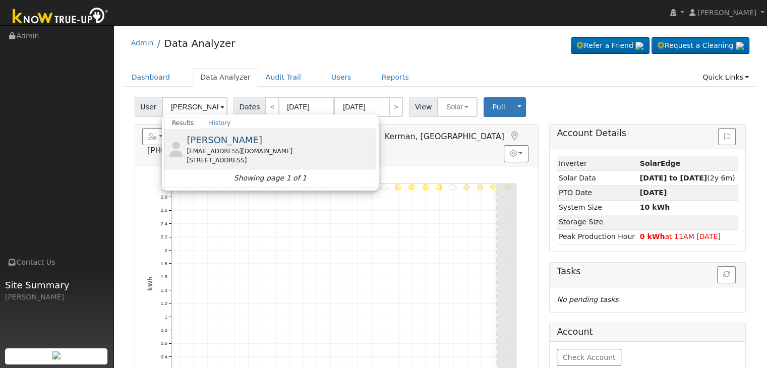
click at [226, 137] on span "[PERSON_NAME]" at bounding box center [225, 140] width 76 height 11
type input "[PERSON_NAME]"
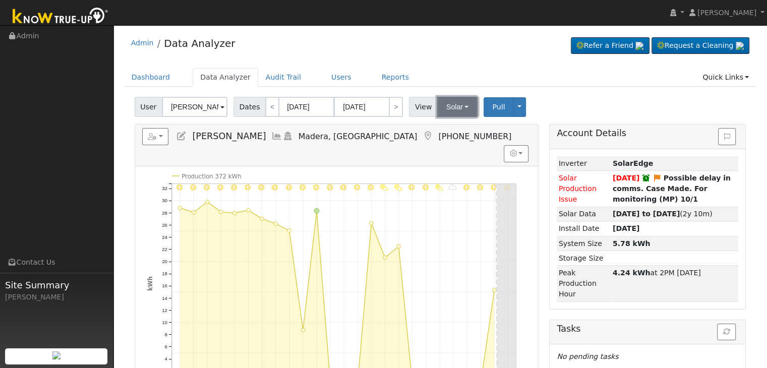
click at [445, 105] on button "Solar" at bounding box center [457, 107] width 40 height 20
click at [454, 130] on link "Utility" at bounding box center [470, 129] width 70 height 14
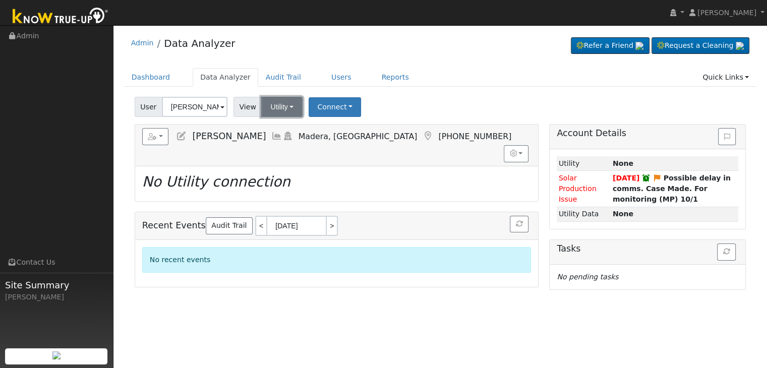
click at [268, 110] on button "Utility" at bounding box center [281, 107] width 41 height 20
click at [282, 144] on link "Solar" at bounding box center [295, 144] width 70 height 14
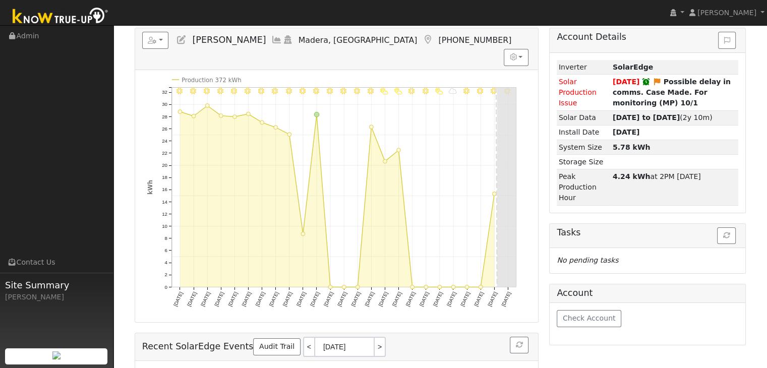
scroll to position [101, 0]
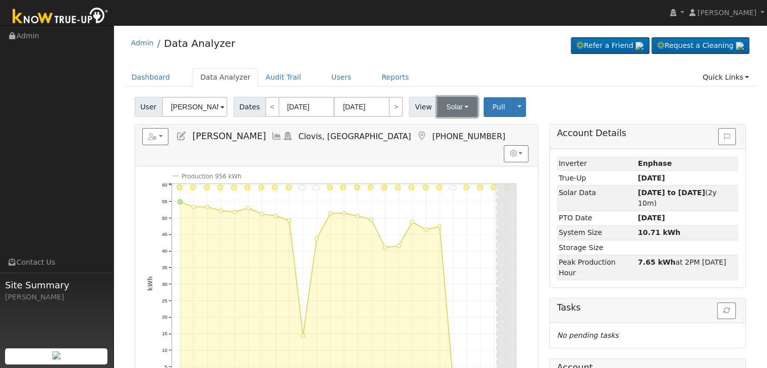
click at [456, 109] on button "Solar" at bounding box center [457, 107] width 40 height 20
click at [458, 128] on link "Utility" at bounding box center [470, 129] width 70 height 14
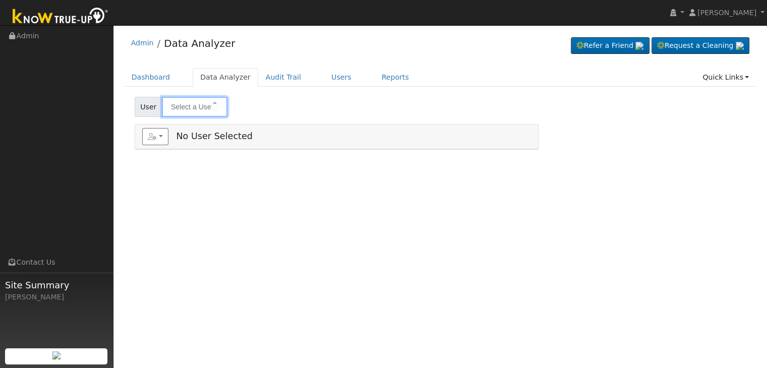
type input "[PERSON_NAME]"
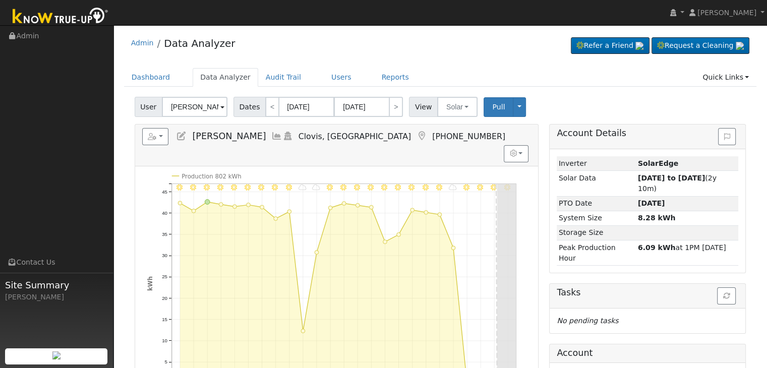
click at [416, 134] on icon at bounding box center [421, 136] width 11 height 9
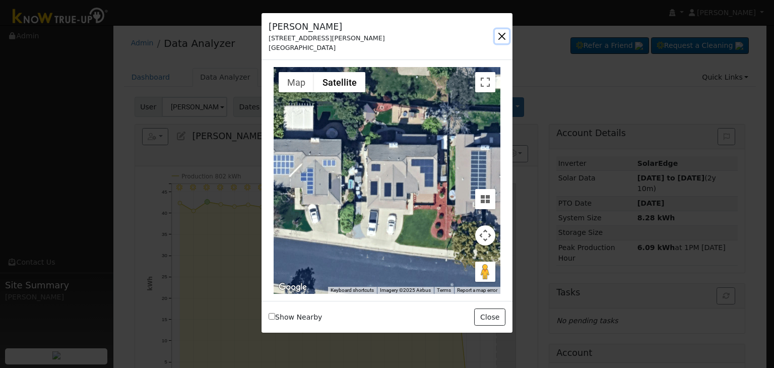
click at [506, 35] on button "button" at bounding box center [502, 36] width 14 height 14
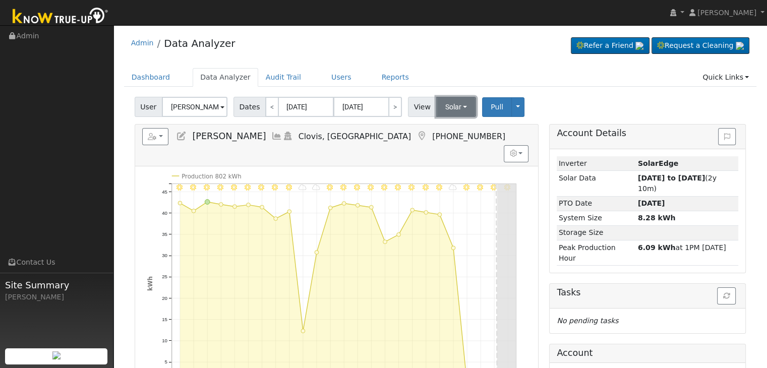
click at [446, 109] on button "Solar" at bounding box center [456, 107] width 40 height 20
click at [451, 130] on link "Utility" at bounding box center [469, 129] width 70 height 14
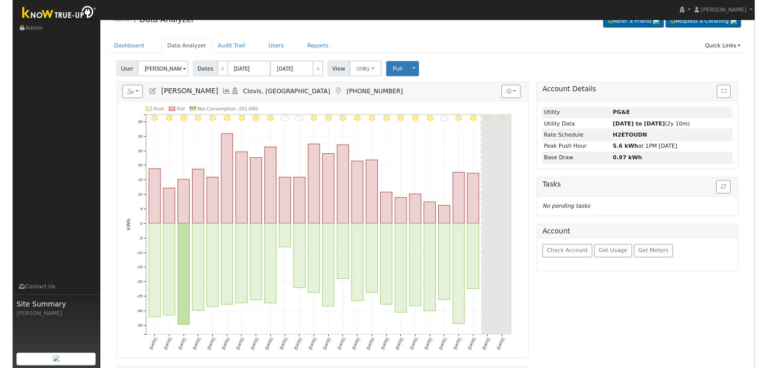
scroll to position [50, 0]
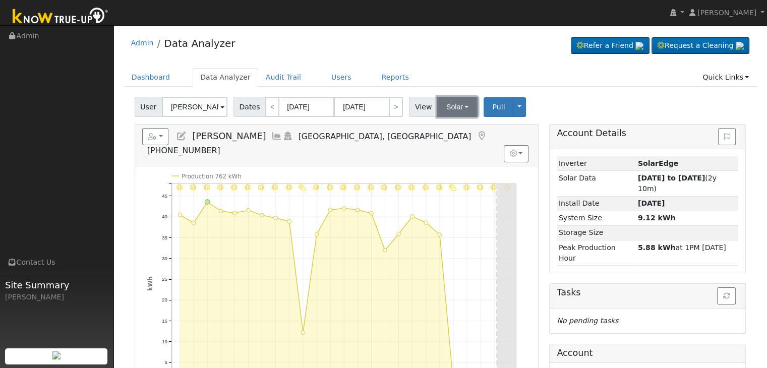
click at [450, 112] on button "Solar" at bounding box center [457, 107] width 40 height 20
click at [451, 125] on link "Utility" at bounding box center [470, 129] width 70 height 14
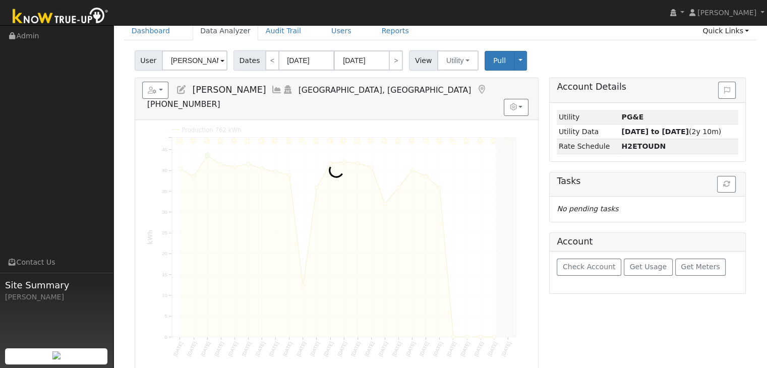
scroll to position [50, 0]
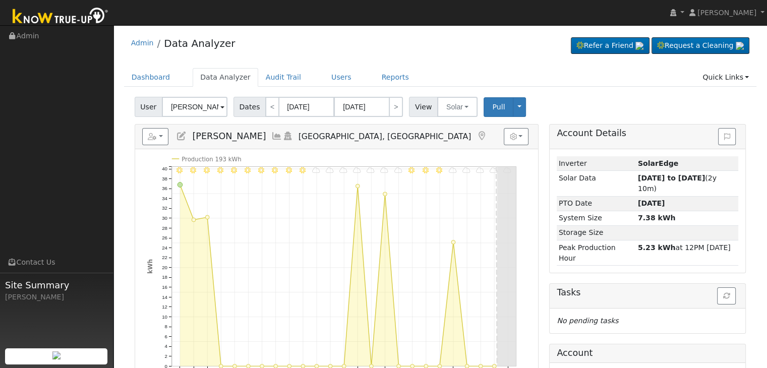
click at [476, 135] on icon at bounding box center [481, 136] width 11 height 9
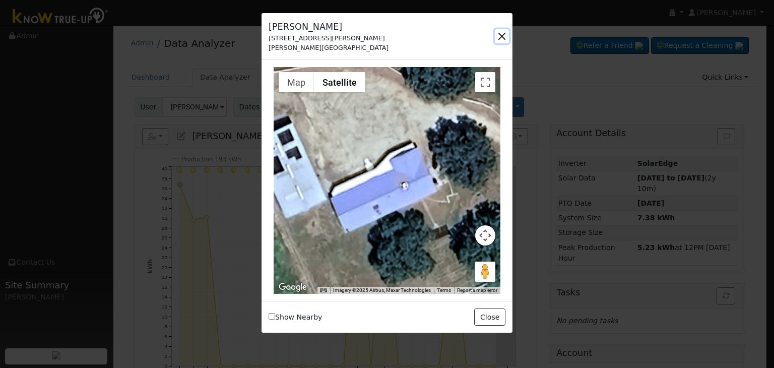
click at [502, 37] on button "button" at bounding box center [502, 36] width 14 height 14
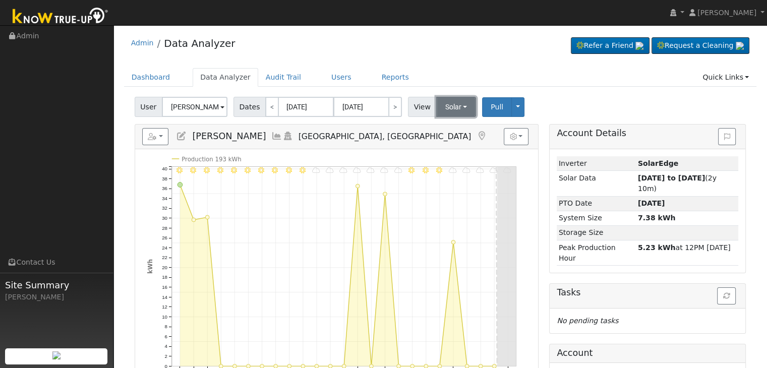
click at [444, 104] on button "Solar" at bounding box center [456, 107] width 40 height 20
click at [450, 129] on link "Utility" at bounding box center [469, 129] width 70 height 14
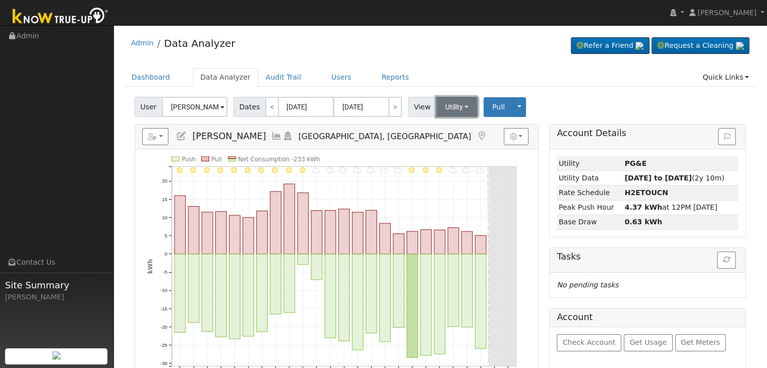
click at [448, 103] on button "Utility" at bounding box center [457, 107] width 42 height 20
click at [452, 145] on link "Solar" at bounding box center [469, 144] width 70 height 14
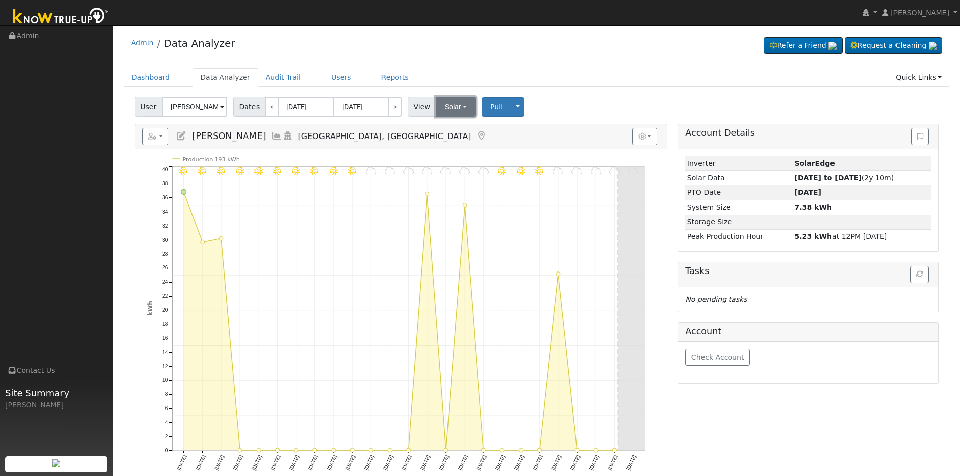
click at [447, 106] on button "Solar" at bounding box center [456, 107] width 40 height 20
click at [448, 130] on link "Utility" at bounding box center [470, 129] width 70 height 14
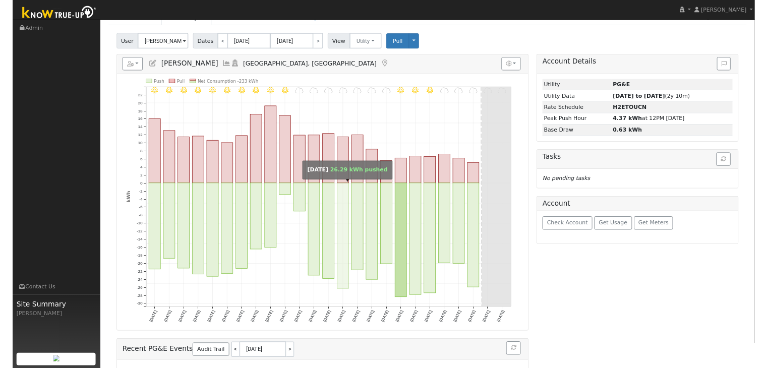
scroll to position [50, 0]
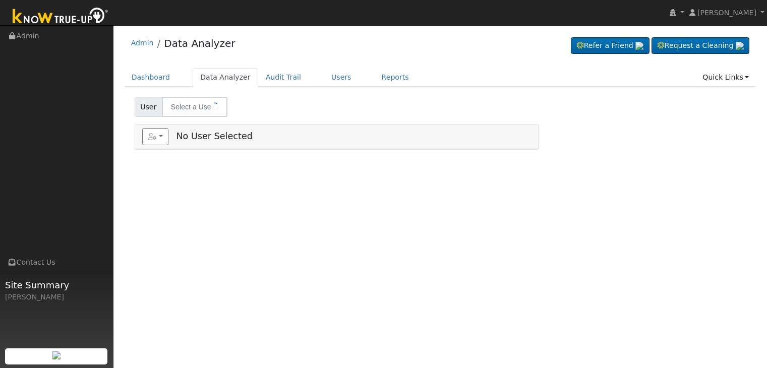
type input "Johnny Saenz"
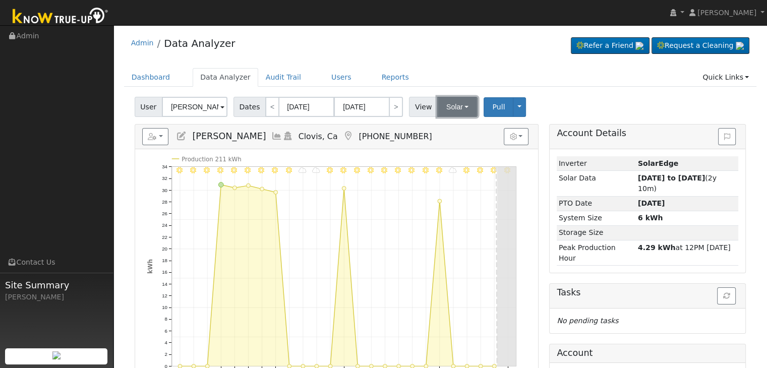
click at [454, 98] on button "Solar" at bounding box center [457, 107] width 40 height 20
click at [449, 127] on link "Utility" at bounding box center [470, 129] width 70 height 14
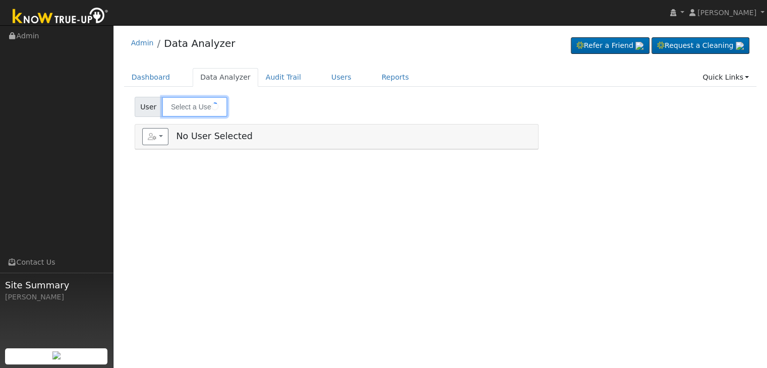
type input "Diana Gomez"
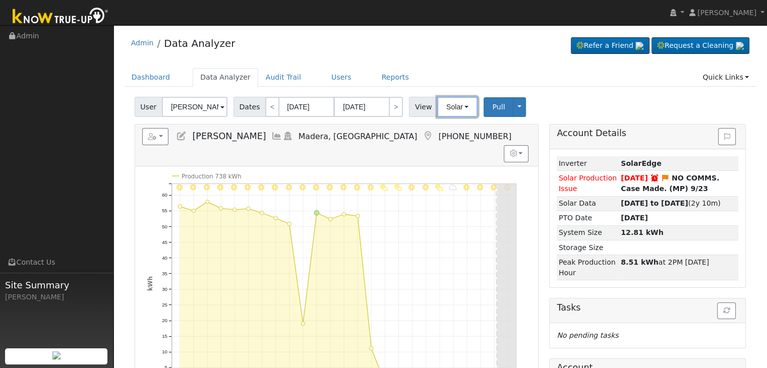
drag, startPoint x: 449, startPoint y: 109, endPoint x: 454, endPoint y: 122, distance: 14.0
click at [449, 109] on button "Solar" at bounding box center [457, 107] width 40 height 20
click at [451, 130] on link "Utility" at bounding box center [470, 129] width 70 height 14
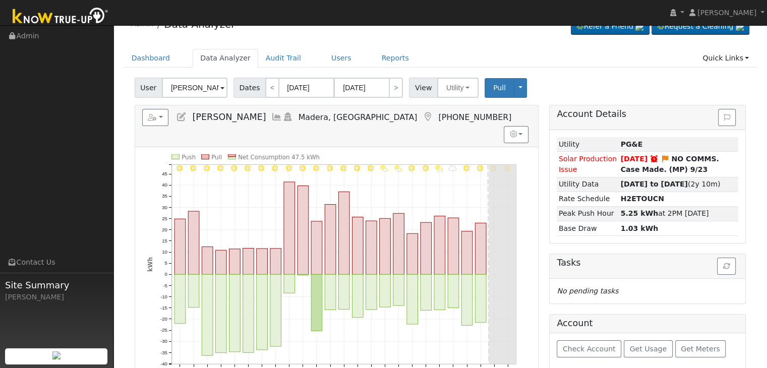
scroll to position [101, 0]
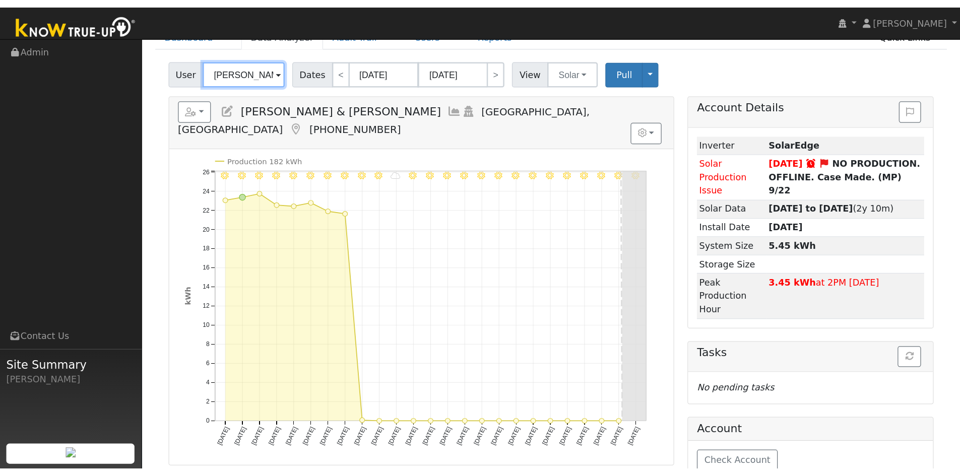
scroll to position [50, 0]
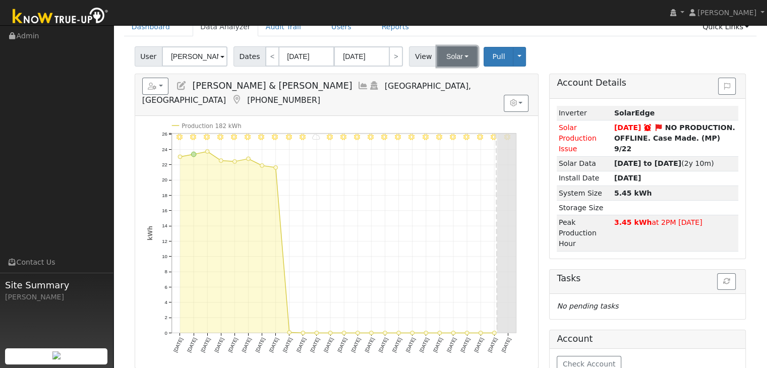
click at [450, 53] on button "Solar" at bounding box center [457, 56] width 40 height 20
click at [460, 82] on link "Utility" at bounding box center [470, 79] width 70 height 14
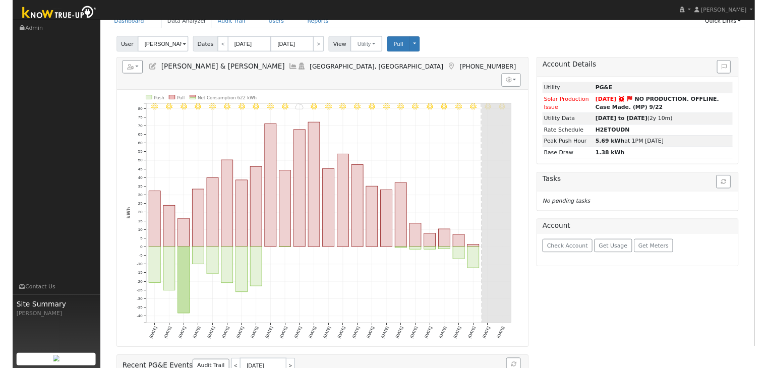
scroll to position [0, 0]
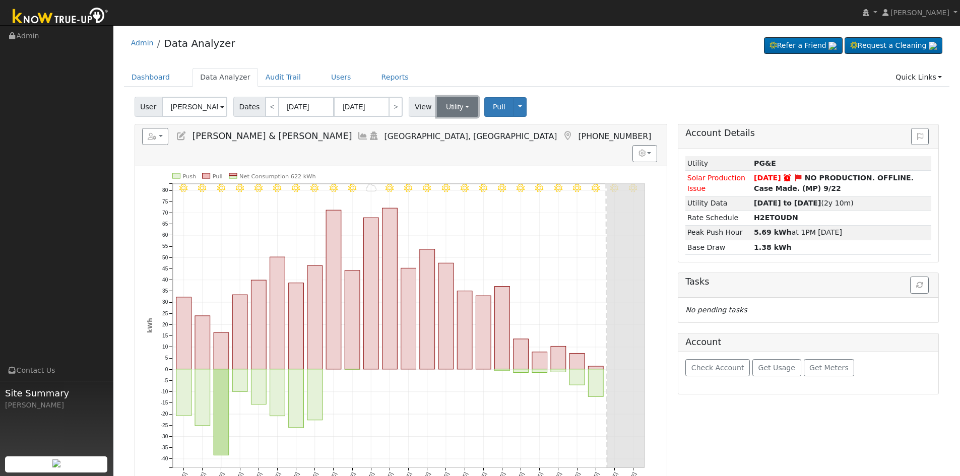
click at [447, 109] on button "Utility" at bounding box center [457, 107] width 41 height 20
click at [455, 141] on link "Solar" at bounding box center [471, 144] width 70 height 14
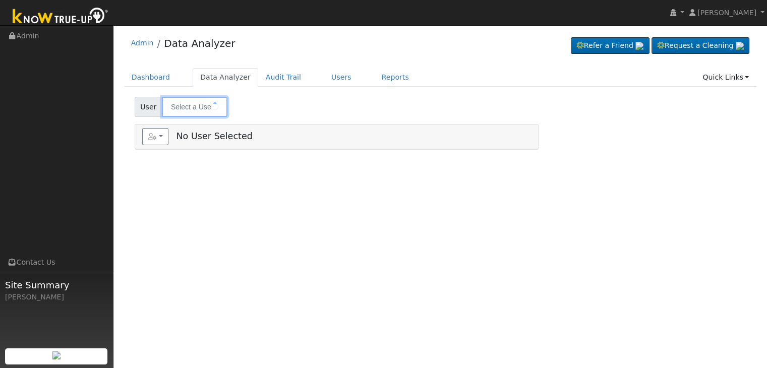
type input "[PERSON_NAME]"
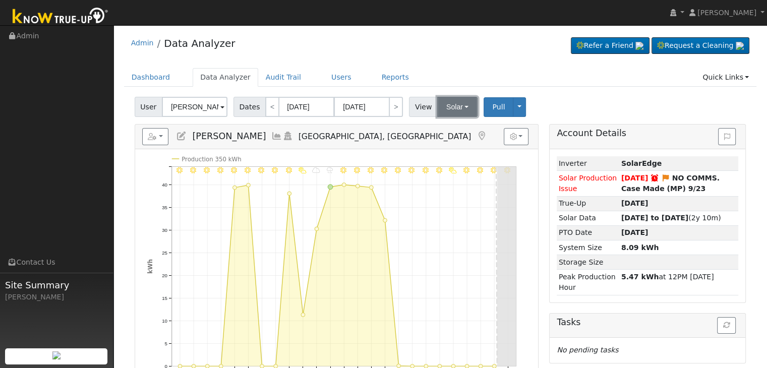
click at [447, 112] on button "Solar" at bounding box center [457, 107] width 40 height 20
click at [446, 129] on link "Utility" at bounding box center [470, 129] width 70 height 14
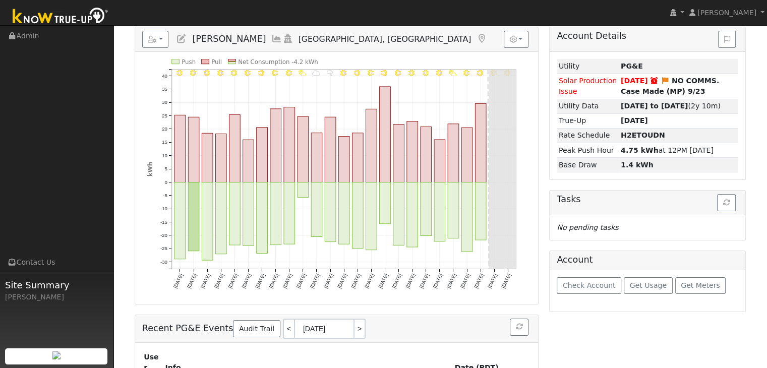
scroll to position [50, 0]
